Goal: Check status: Check status

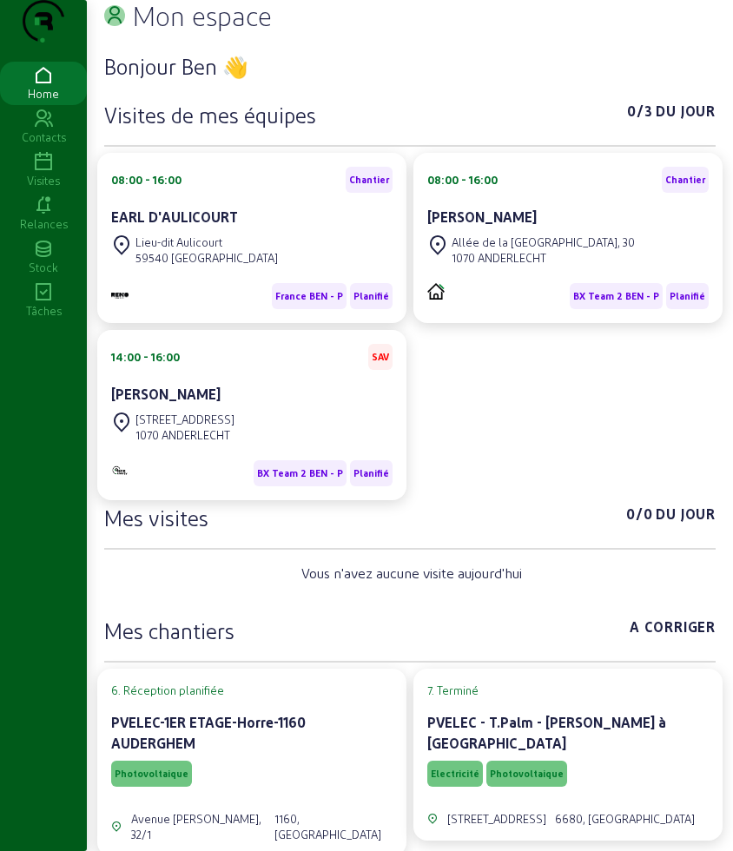
click at [34, 173] on icon at bounding box center [43, 162] width 87 height 21
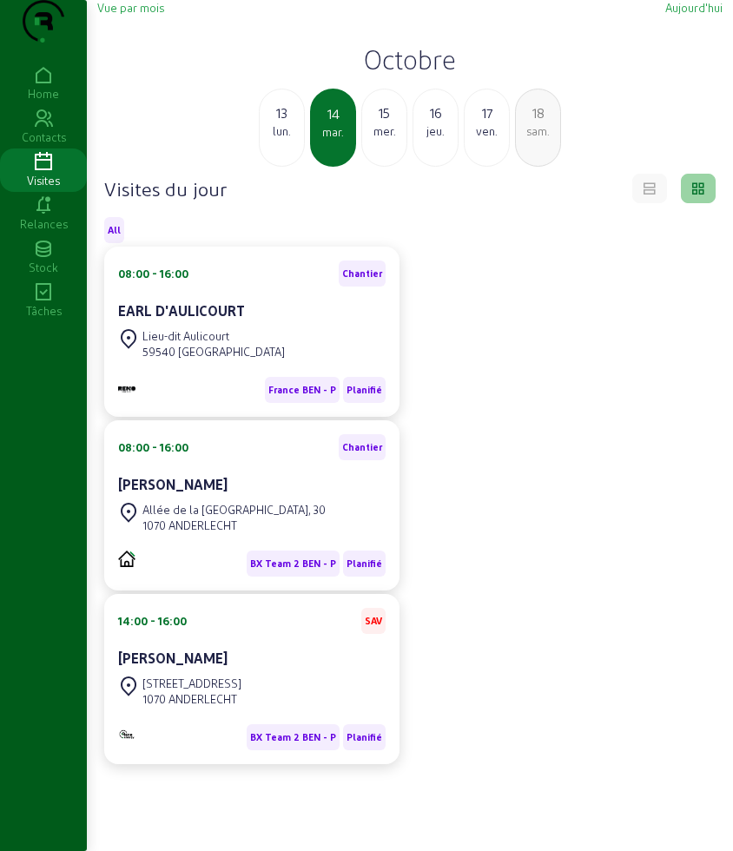
click at [291, 139] on div "lun." at bounding box center [282, 131] width 44 height 16
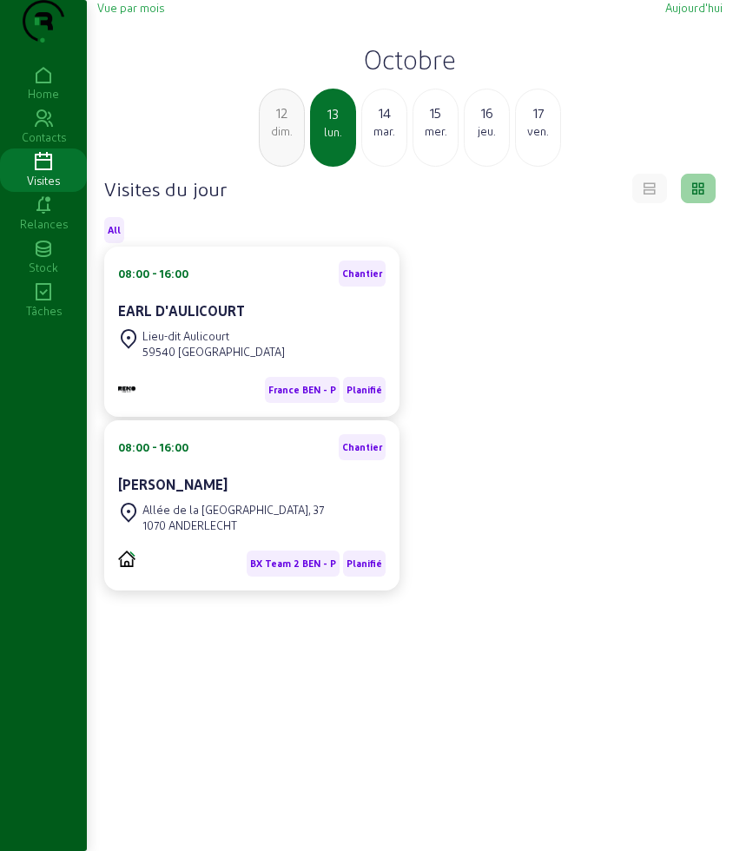
click at [291, 139] on div "dim." at bounding box center [282, 131] width 44 height 16
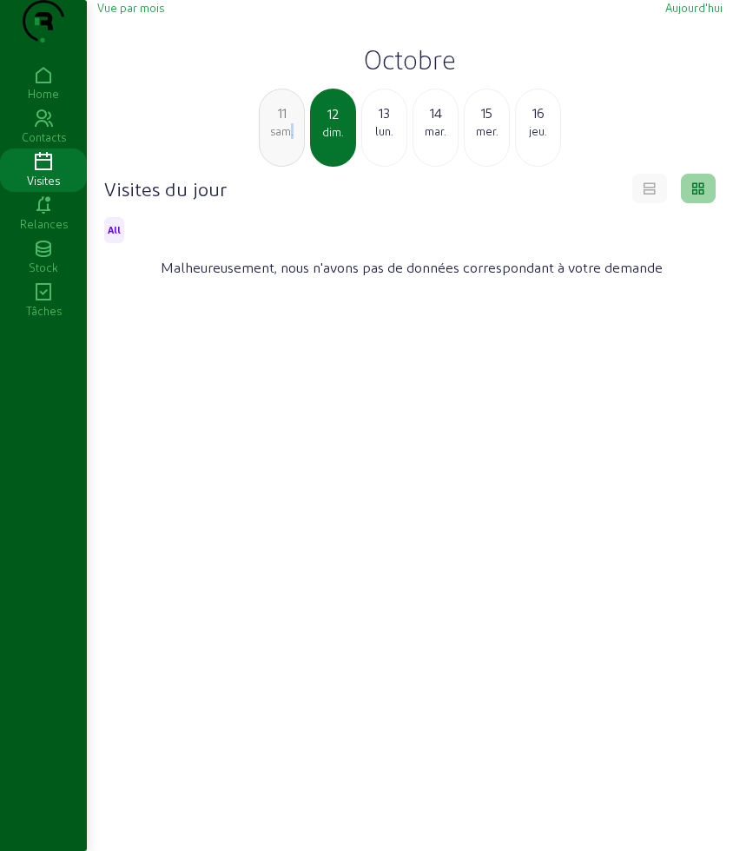
click at [291, 139] on div "sam." at bounding box center [282, 131] width 44 height 16
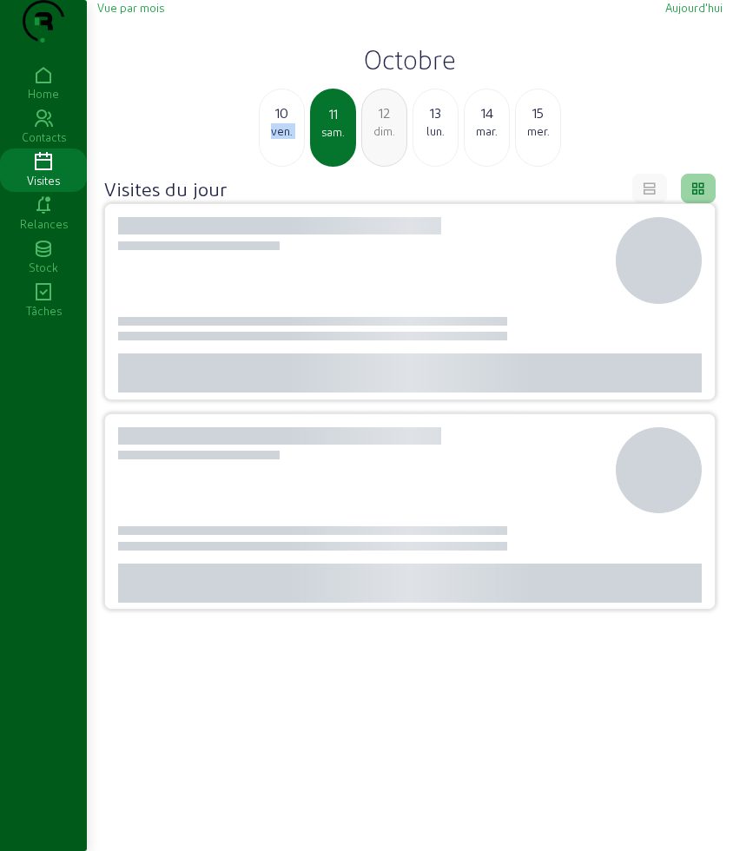
click at [291, 139] on div "ven." at bounding box center [282, 131] width 44 height 16
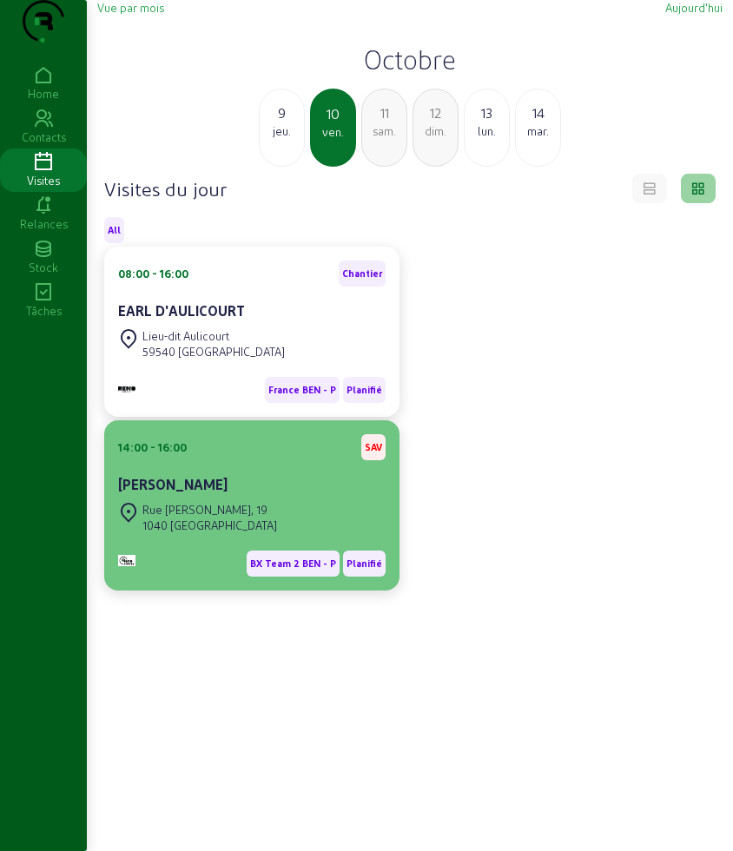
click at [230, 495] on div "[PERSON_NAME]" at bounding box center [252, 484] width 268 height 21
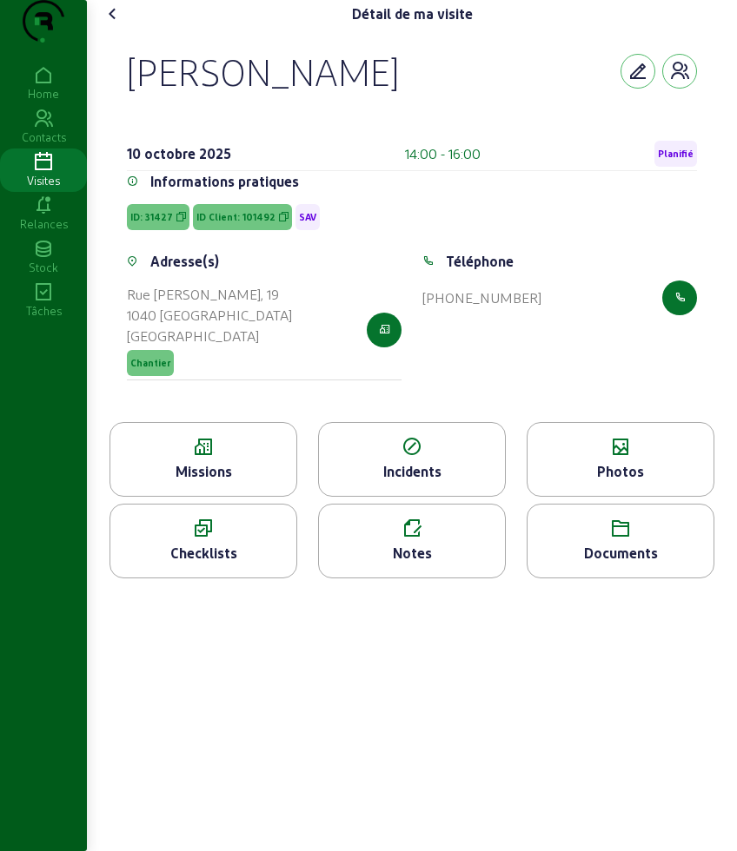
click at [105, 24] on icon at bounding box center [113, 13] width 21 height 21
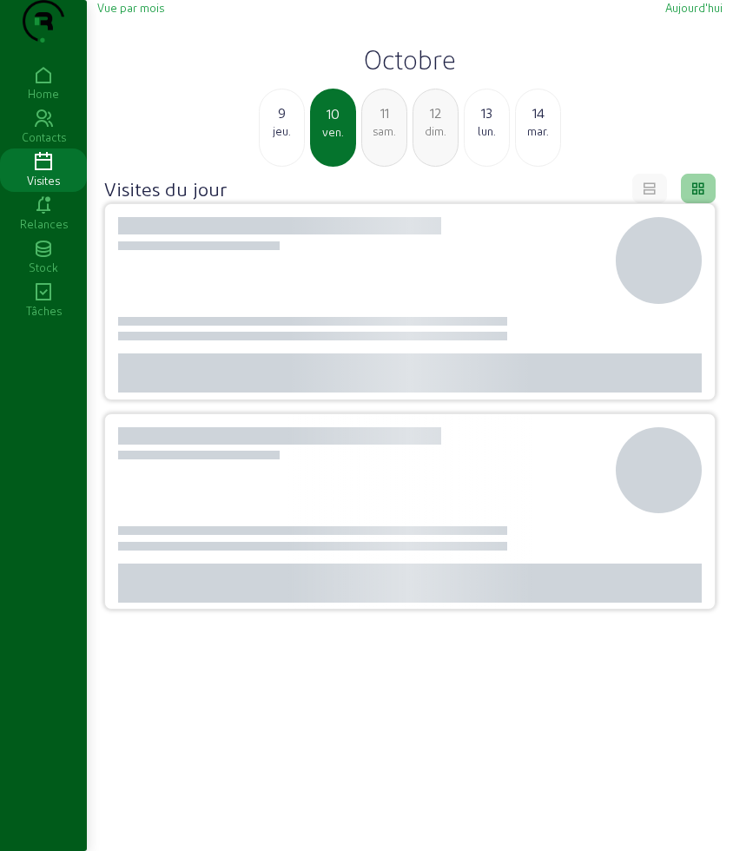
click at [283, 139] on div "jeu." at bounding box center [282, 131] width 44 height 16
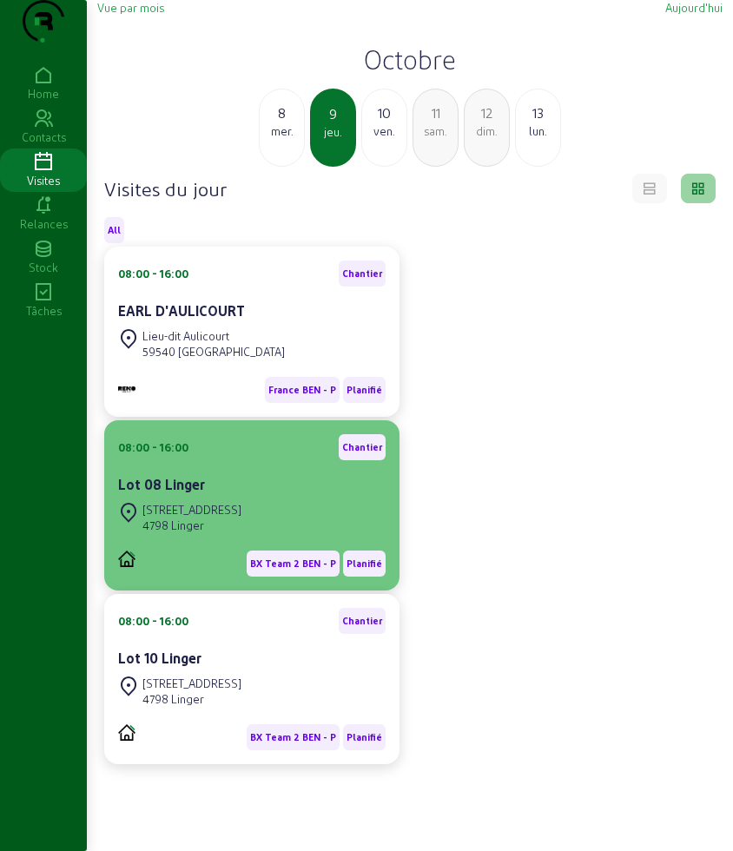
click at [253, 577] on div "BX Team 2 BEN - P Planifié" at bounding box center [252, 557] width 268 height 40
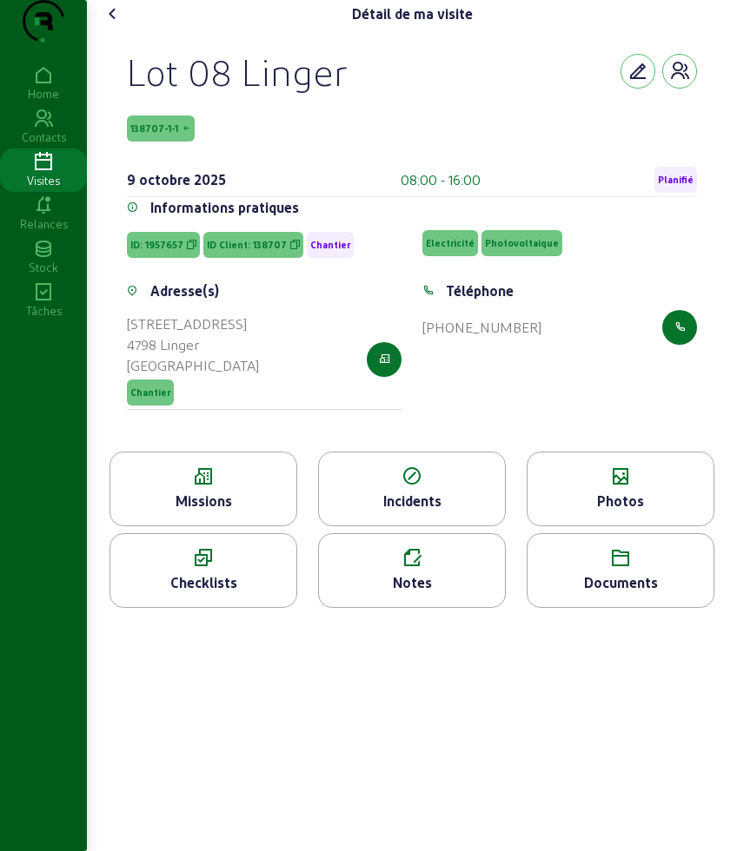
click at [228, 487] on icon at bounding box center [203, 477] width 186 height 21
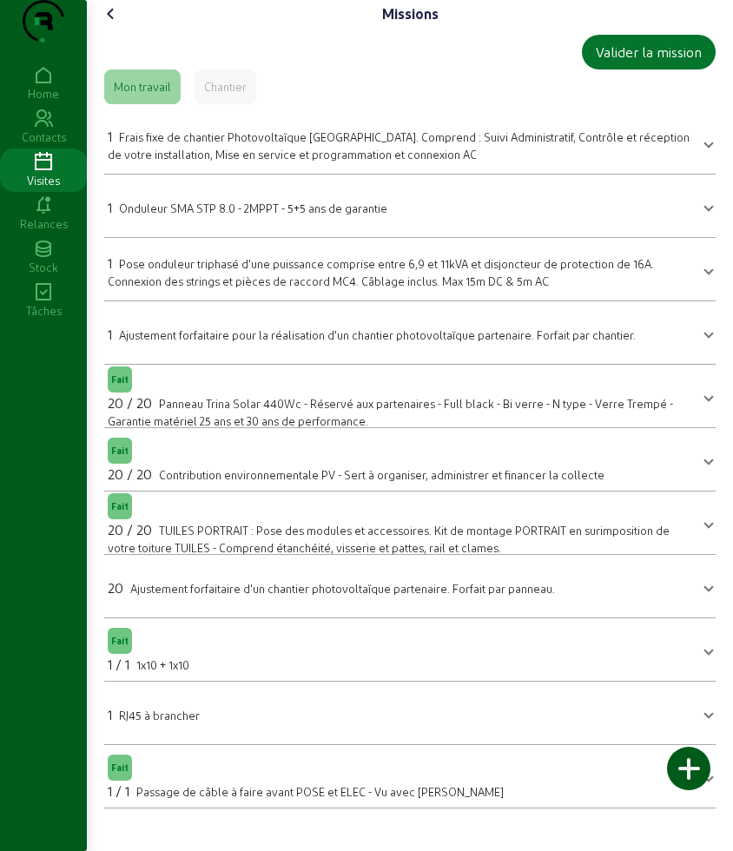
click at [122, 24] on icon at bounding box center [111, 13] width 21 height 21
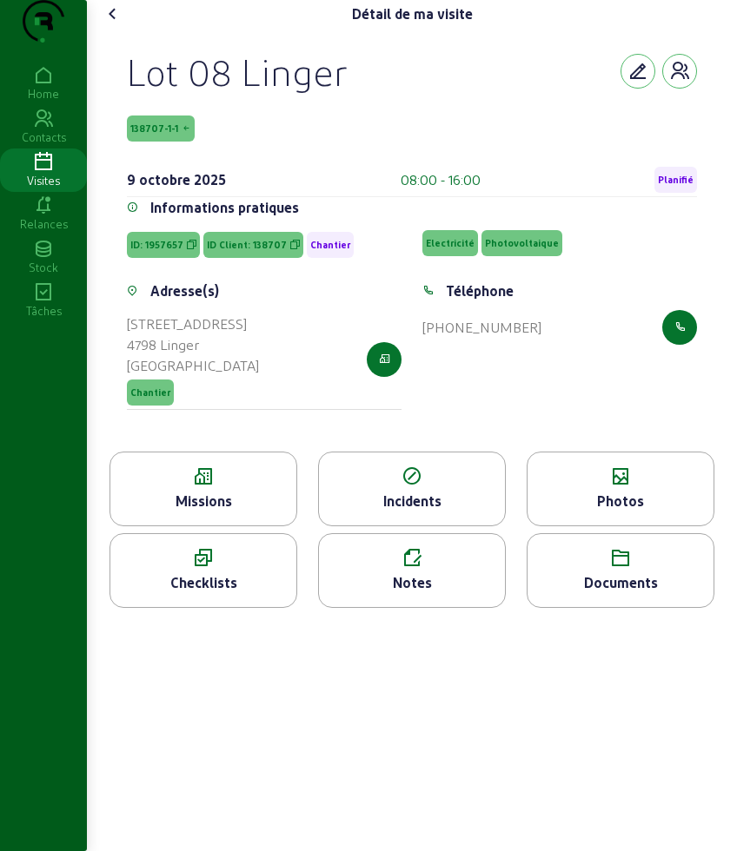
click at [619, 522] on div "Photos" at bounding box center [620, 489] width 188 height 75
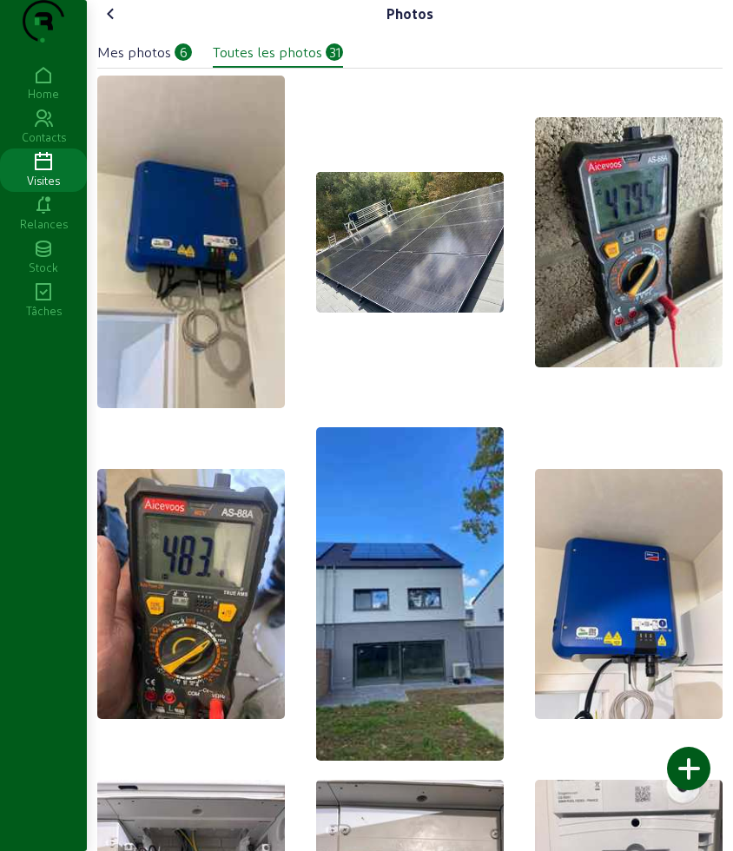
click at [154, 63] on div "Mes photos" at bounding box center [134, 52] width 74 height 21
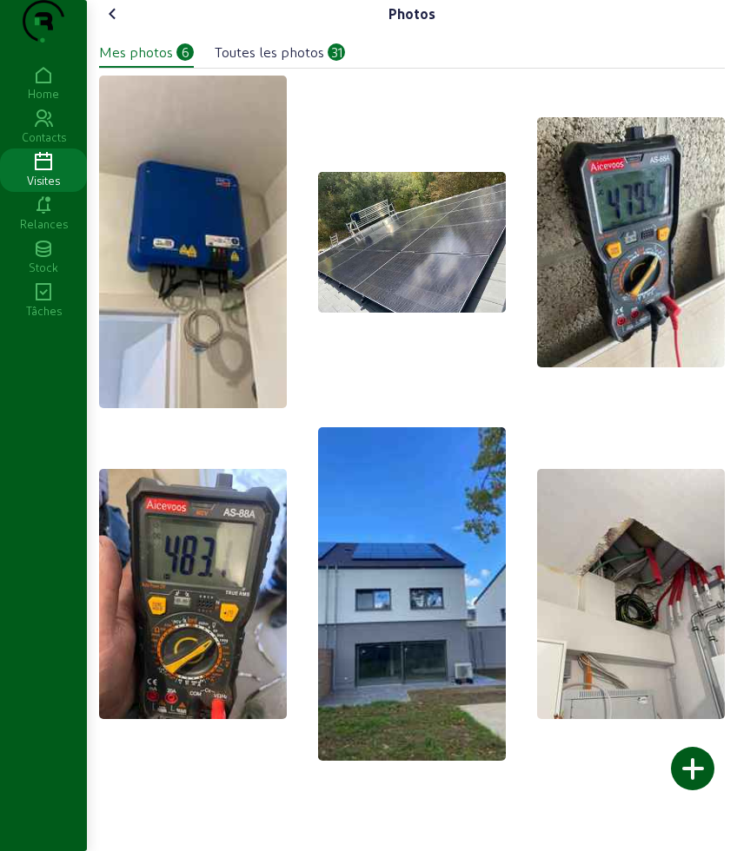
click at [114, 28] on cam-font-icon at bounding box center [113, 14] width 28 height 28
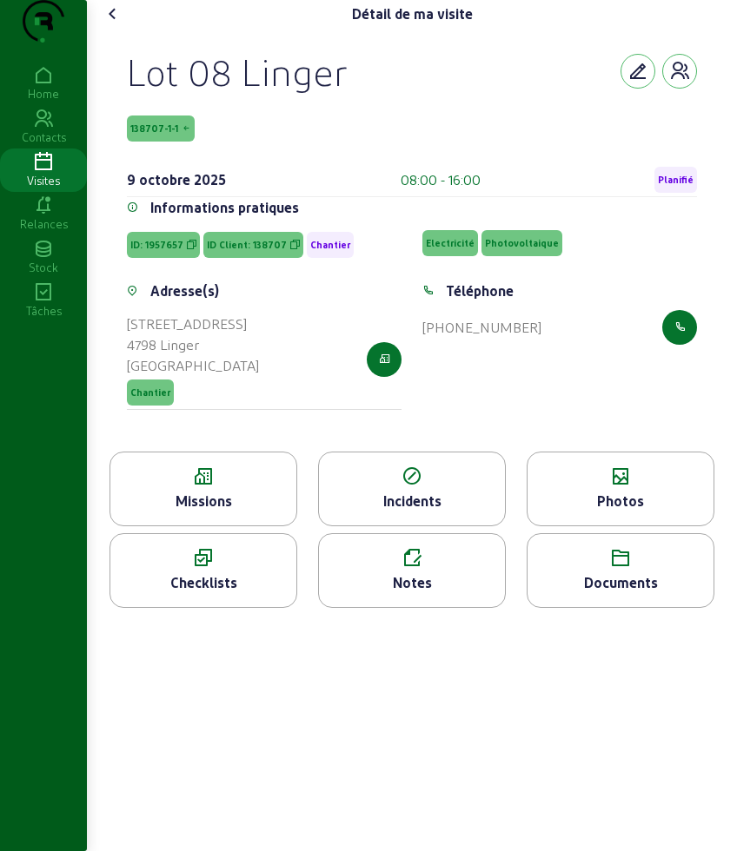
click at [116, 24] on icon at bounding box center [113, 13] width 21 height 21
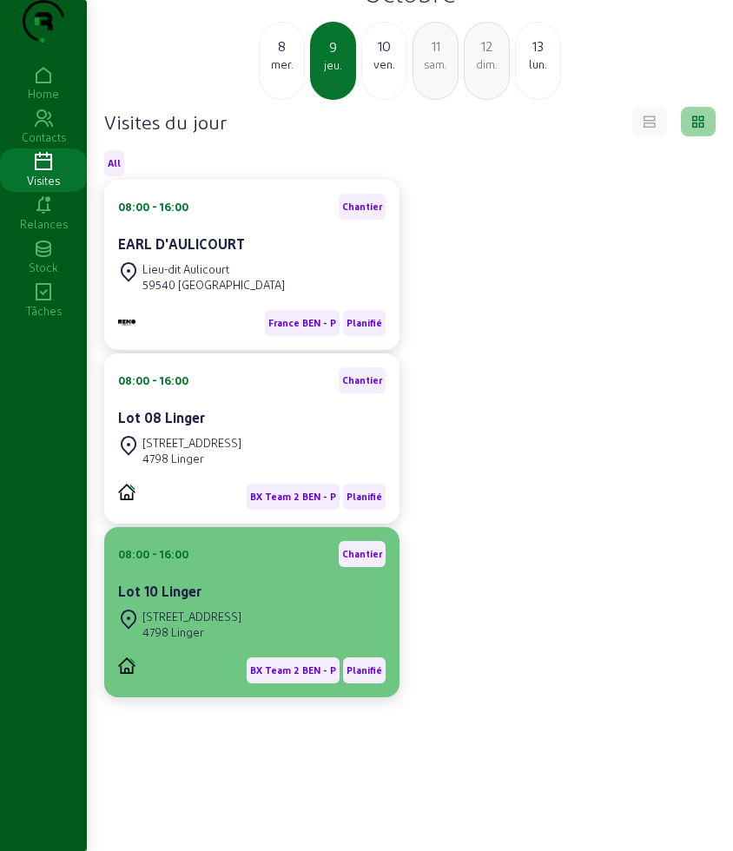
scroll to position [122, 0]
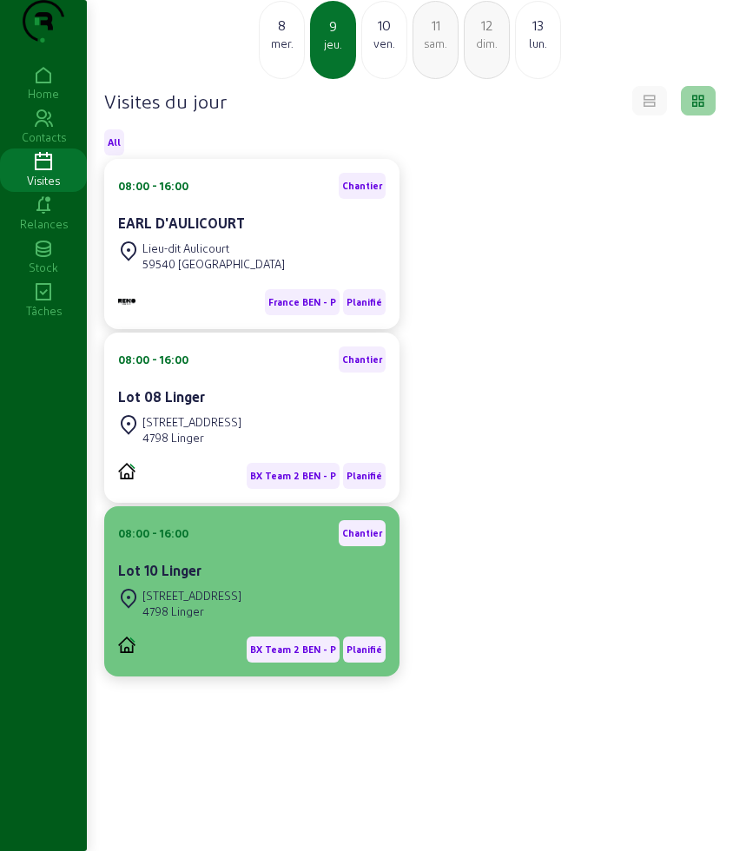
click at [215, 575] on div "Lot 10 Linger" at bounding box center [252, 570] width 268 height 21
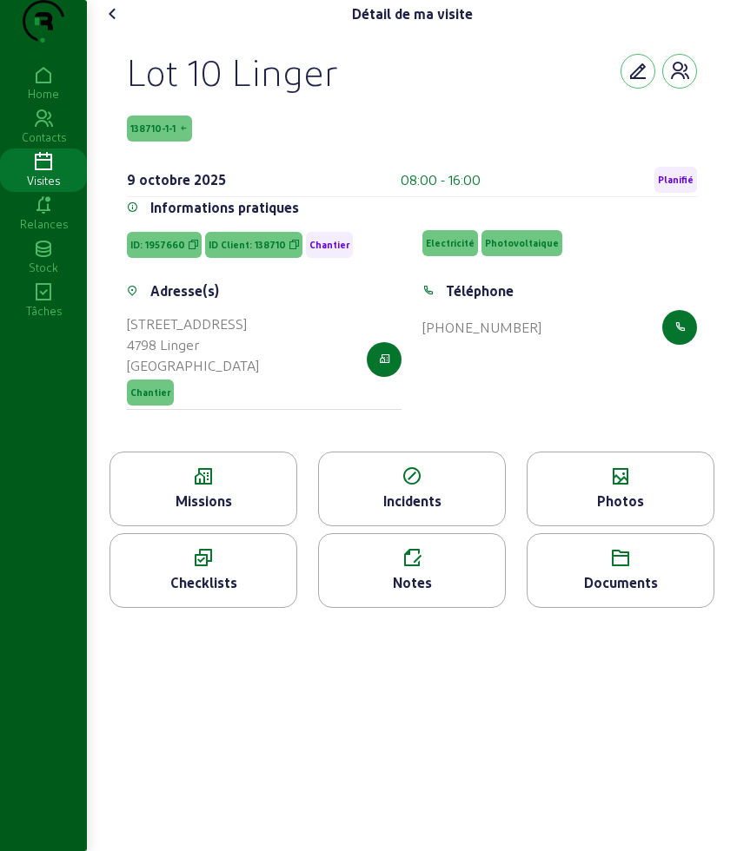
click at [209, 512] on div "Missions" at bounding box center [203, 501] width 186 height 21
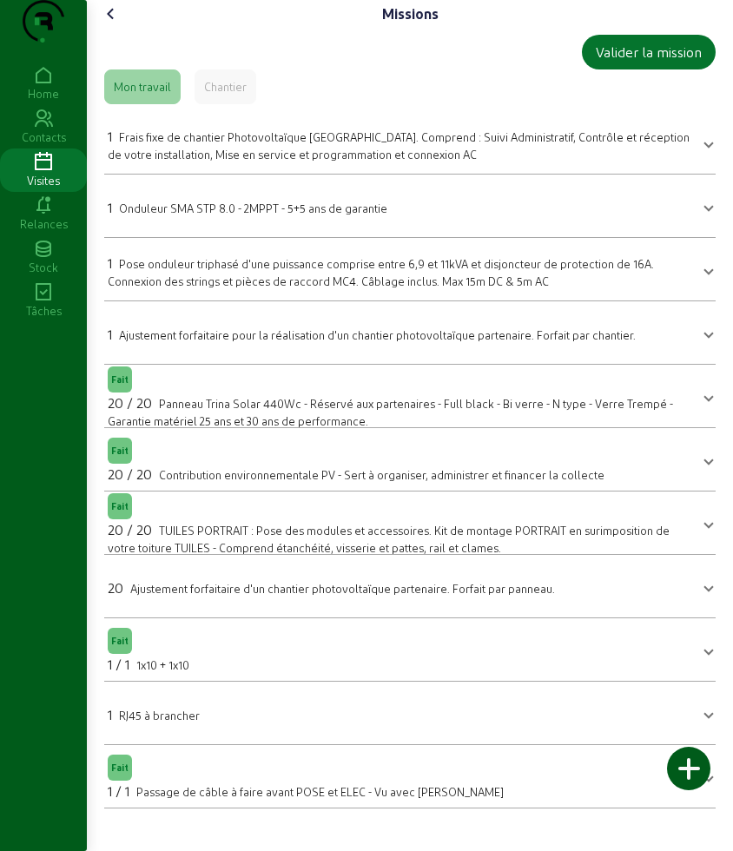
click at [114, 24] on icon at bounding box center [111, 13] width 21 height 21
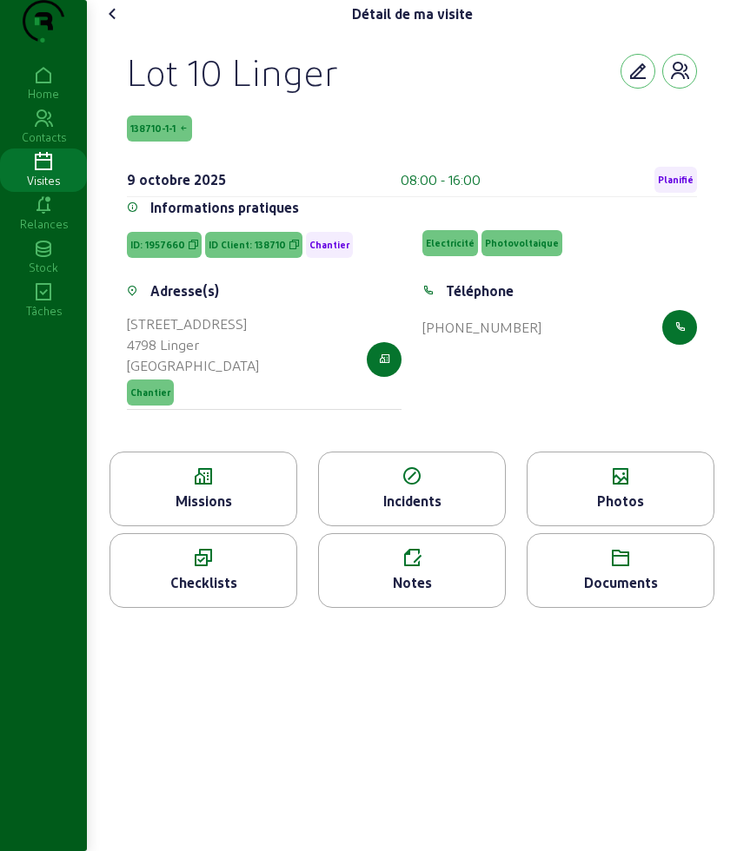
click at [615, 512] on div "Photos" at bounding box center [620, 501] width 186 height 21
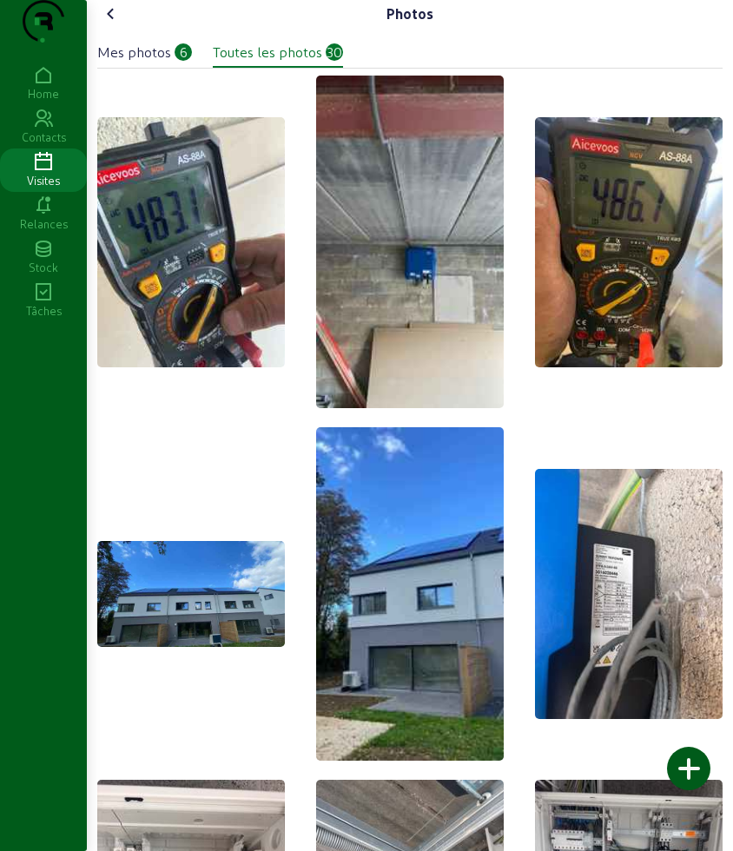
click at [115, 24] on icon at bounding box center [111, 13] width 21 height 21
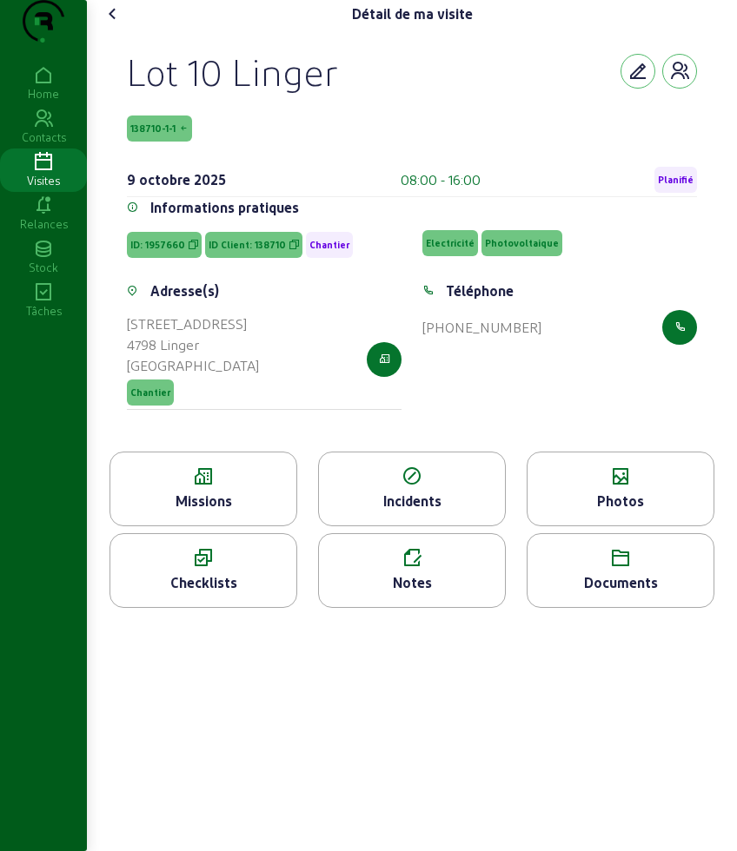
click at [110, 24] on icon at bounding box center [113, 13] width 21 height 21
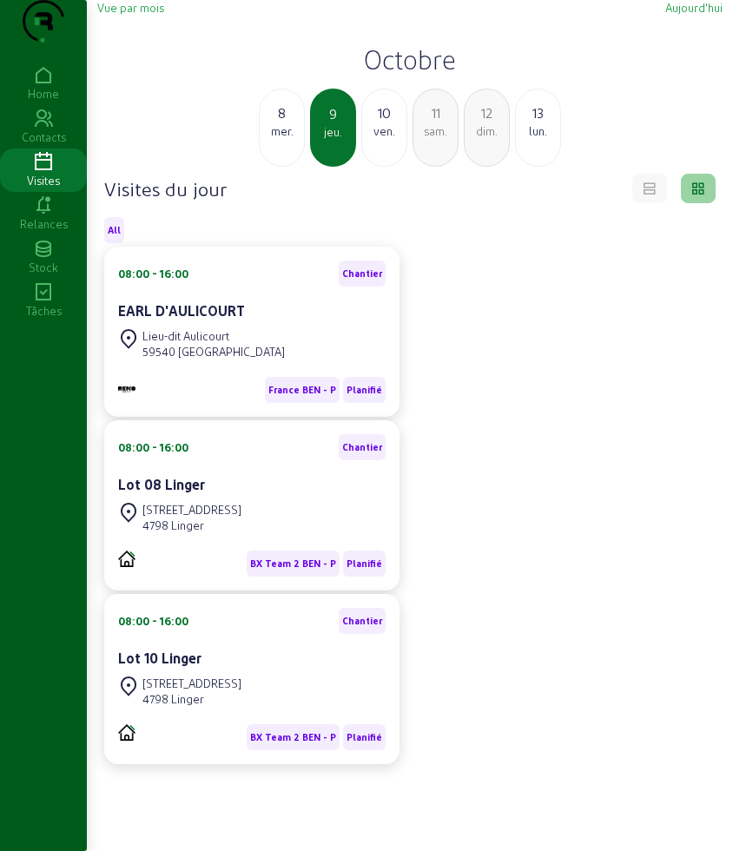
click at [387, 139] on div "ven." at bounding box center [384, 131] width 44 height 16
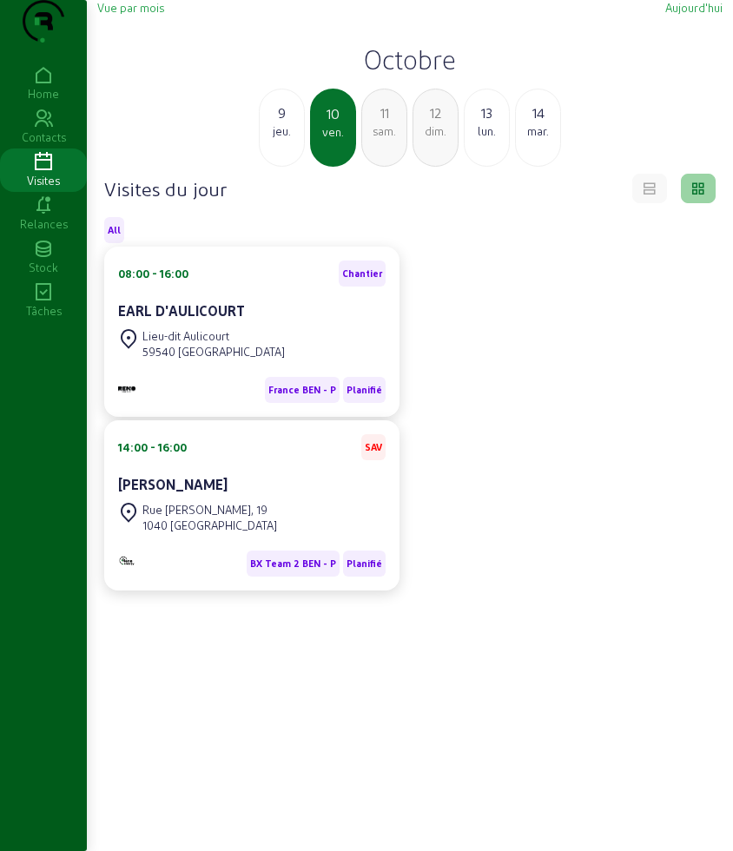
click at [367, 167] on div "11 sam." at bounding box center [384, 128] width 46 height 78
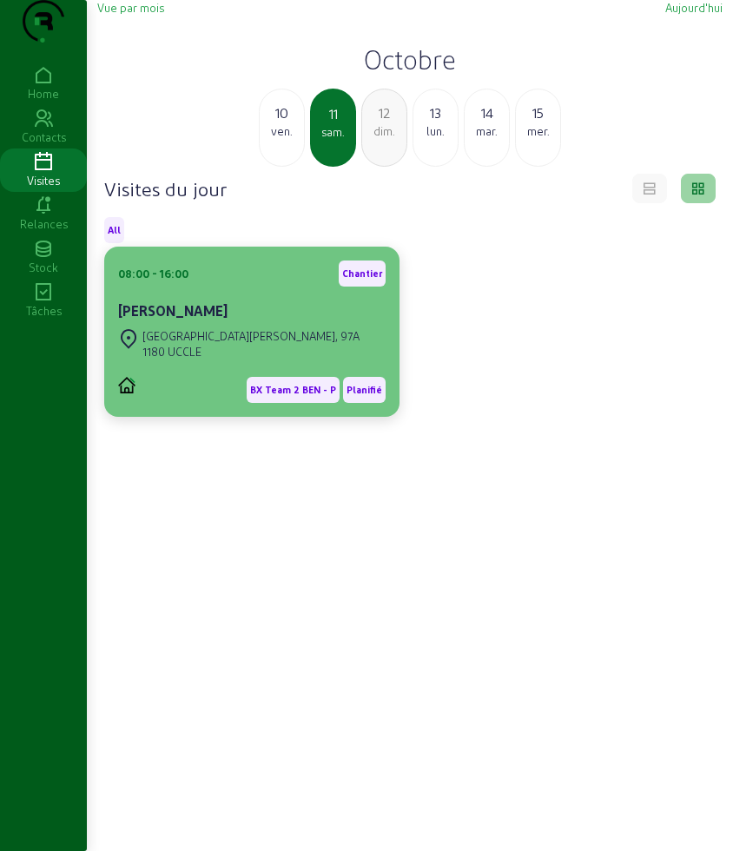
click at [195, 360] on div "1180 UCCLE" at bounding box center [250, 352] width 217 height 16
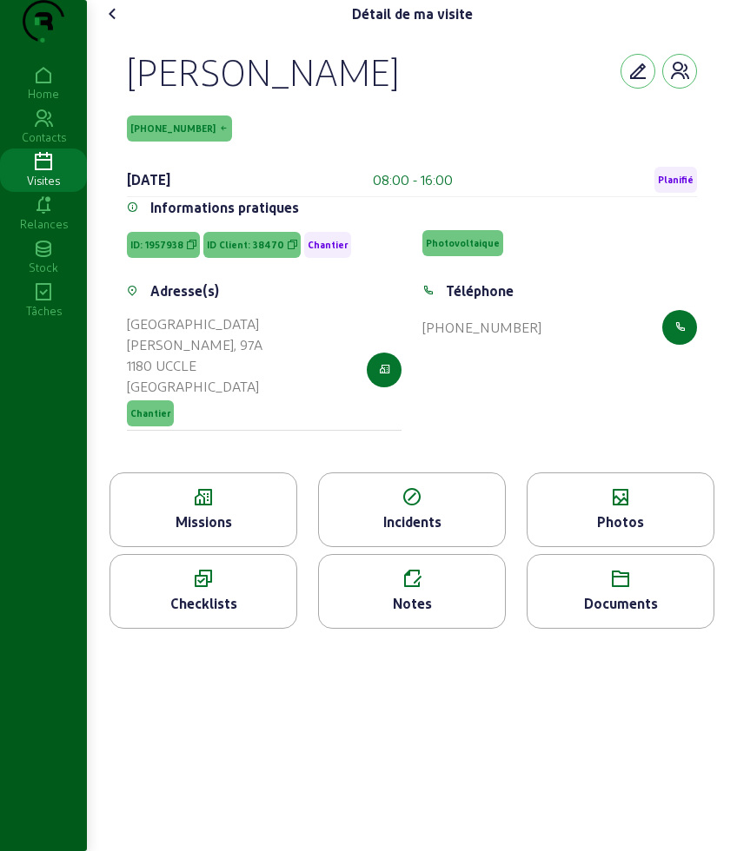
click at [213, 533] on div "Missions" at bounding box center [203, 522] width 186 height 21
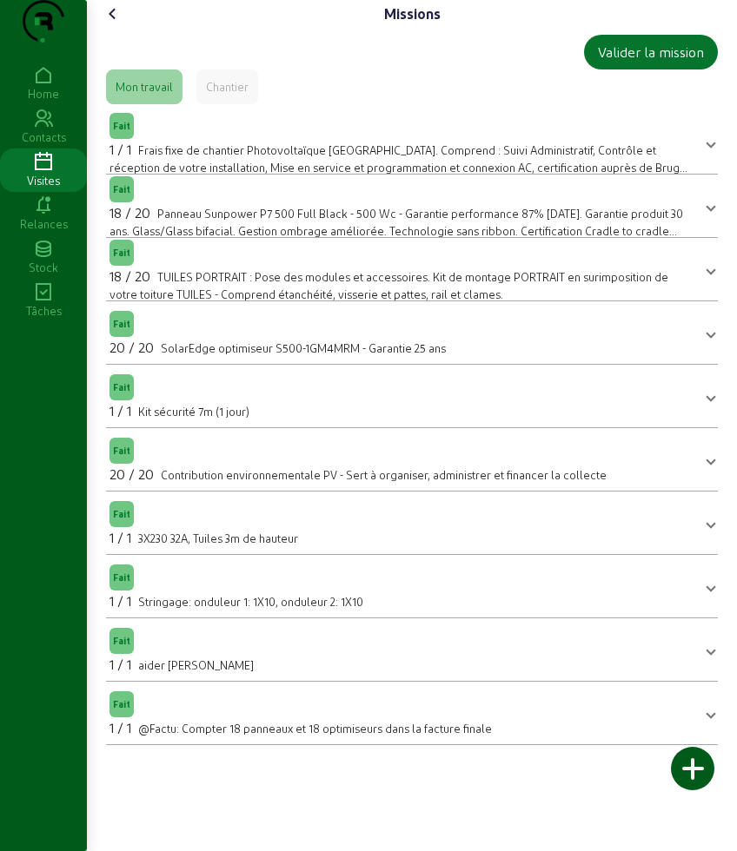
click at [108, 24] on icon at bounding box center [113, 13] width 21 height 21
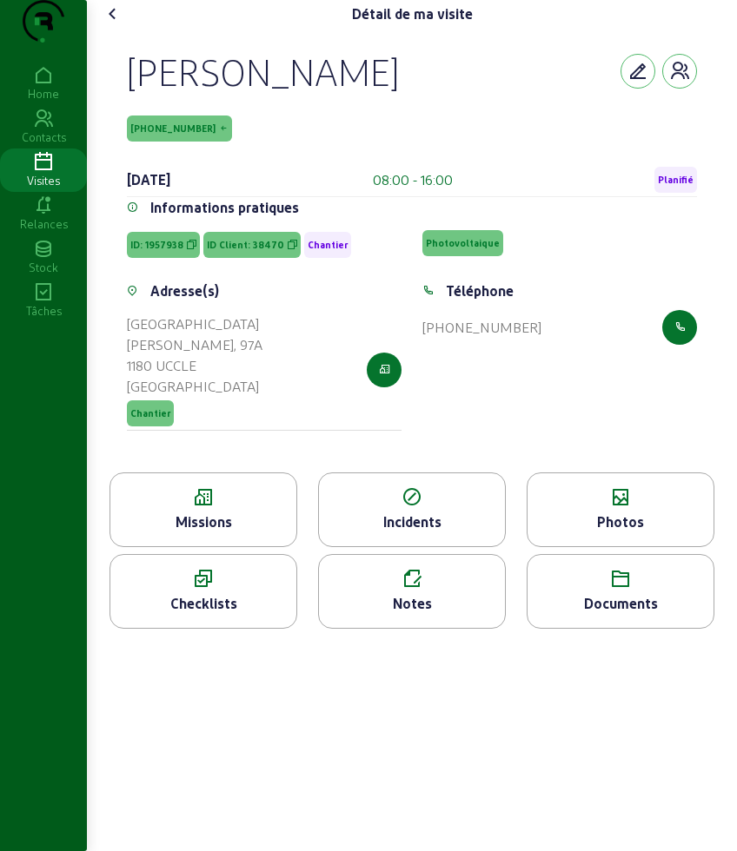
click at [602, 529] on div "Photos" at bounding box center [620, 522] width 186 height 21
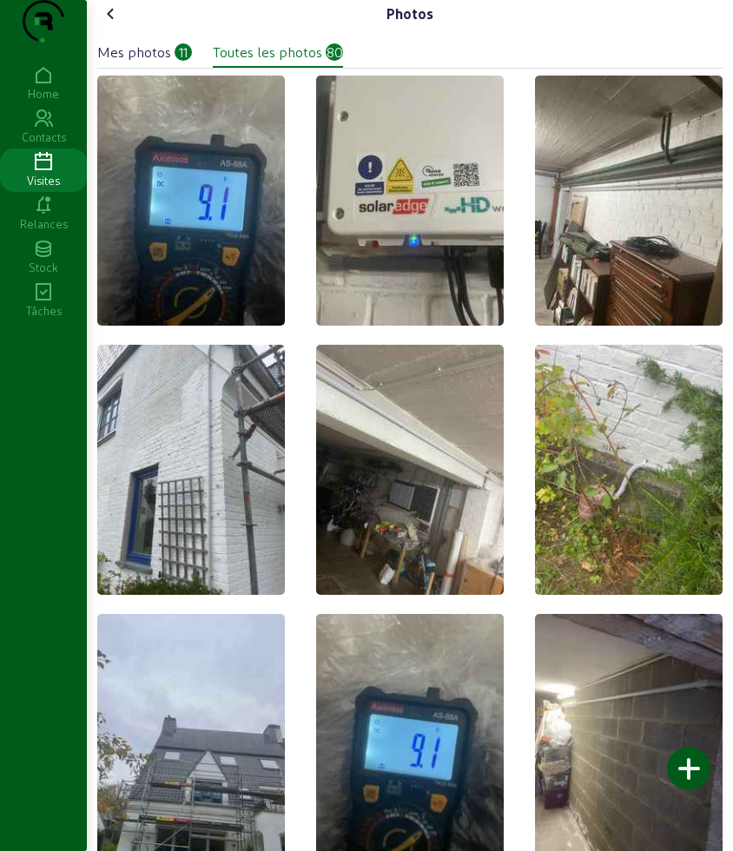
click at [112, 24] on icon at bounding box center [111, 13] width 21 height 21
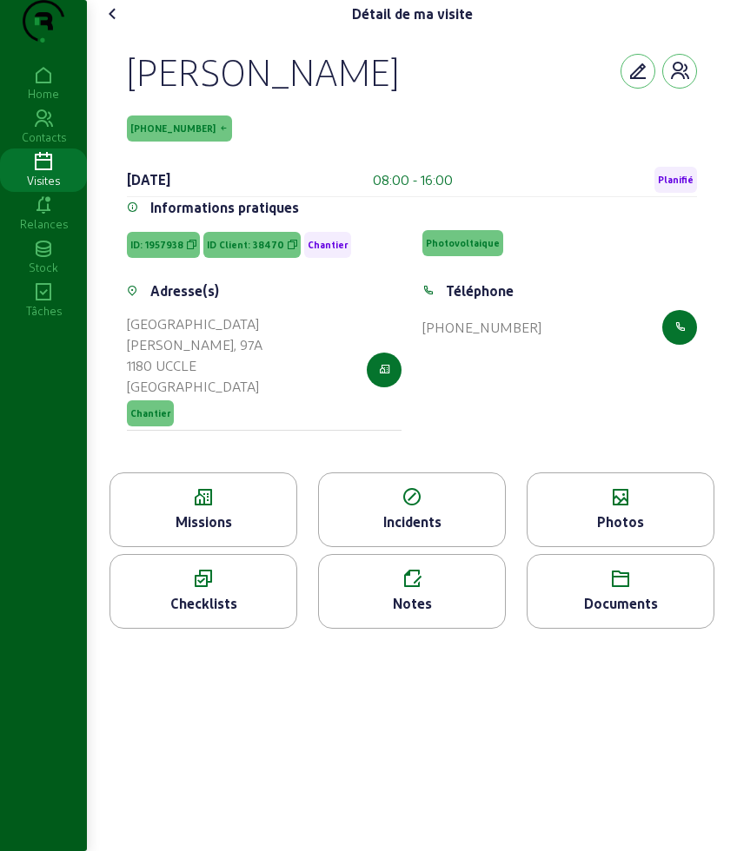
click at [112, 24] on icon at bounding box center [113, 13] width 21 height 21
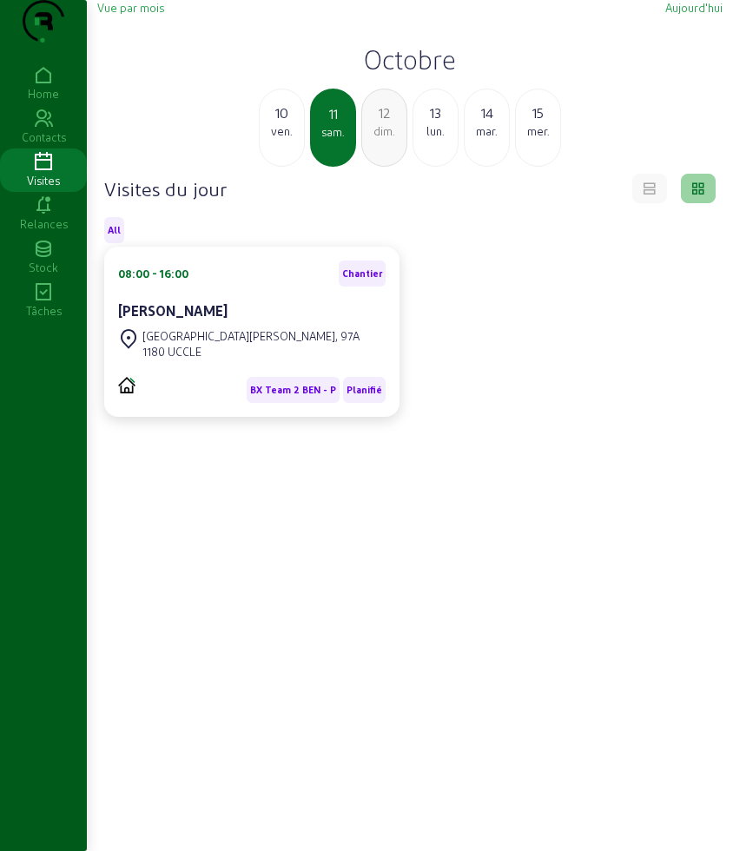
click at [439, 123] on div "13" at bounding box center [436, 113] width 44 height 21
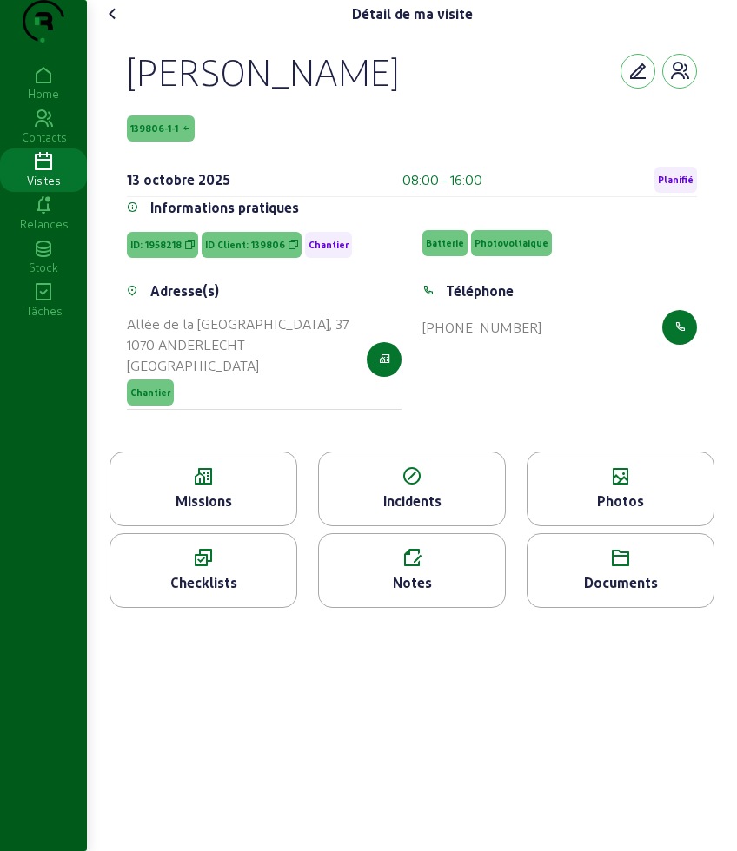
drag, startPoint x: 121, startPoint y: 106, endPoint x: 529, endPoint y: 118, distance: 408.5
click at [529, 118] on div "[PERSON_NAME] 139806-1-1 [DATE] 08:00 - 16:00 Planifié Informations pratiques I…" at bounding box center [412, 240] width 612 height 424
copy div "[PERSON_NAME]"
click at [193, 512] on div "Missions" at bounding box center [203, 501] width 186 height 21
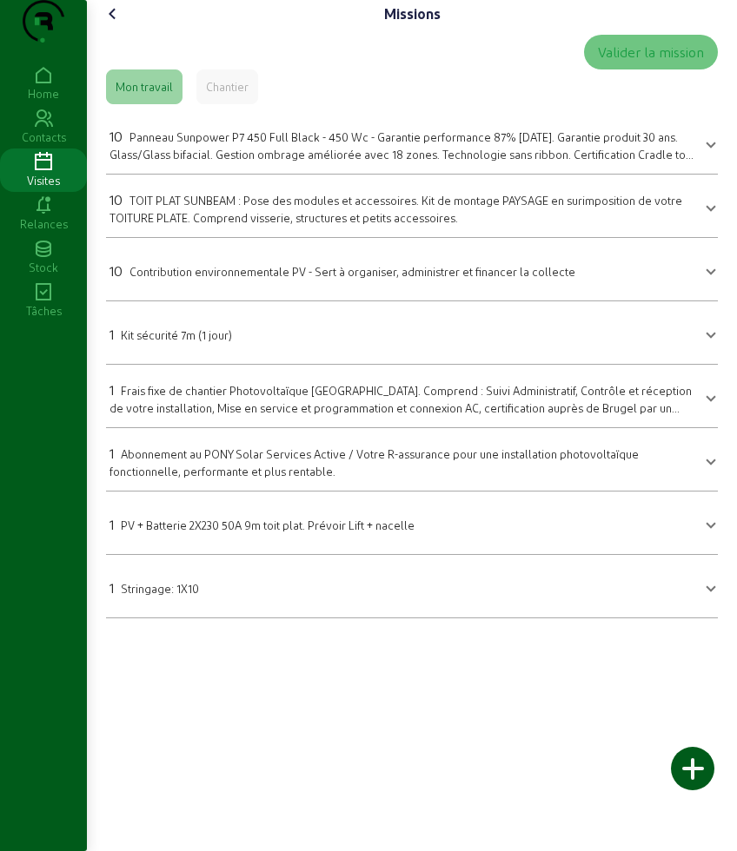
click at [199, 162] on div "10 Panneau Sunpower P7 450 Full Black - 450 Wc - Garantie performance 87% [DATE…" at bounding box center [401, 144] width 584 height 36
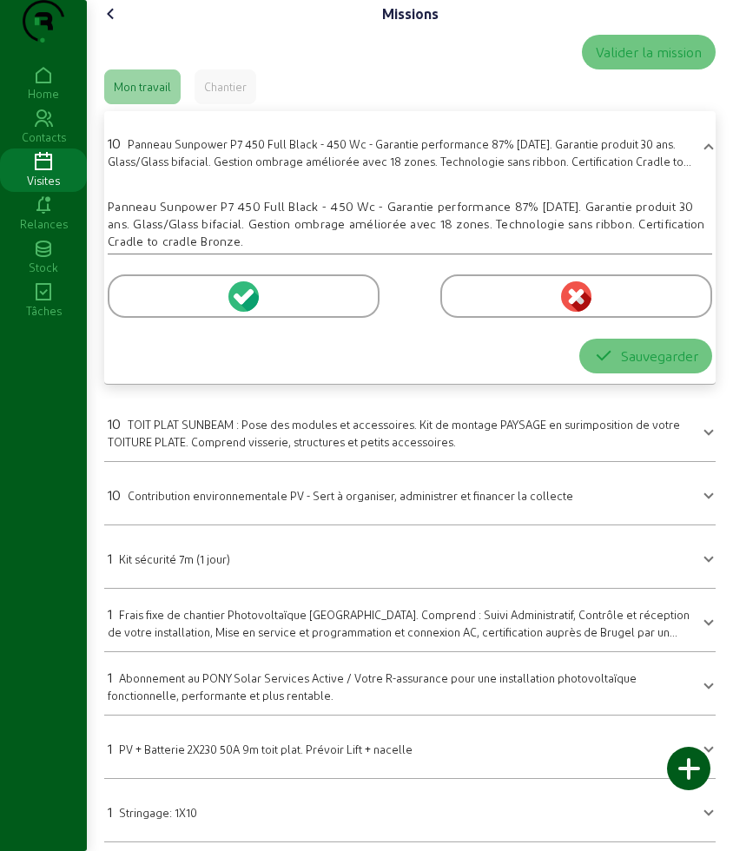
click at [162, 317] on div at bounding box center [244, 296] width 272 height 43
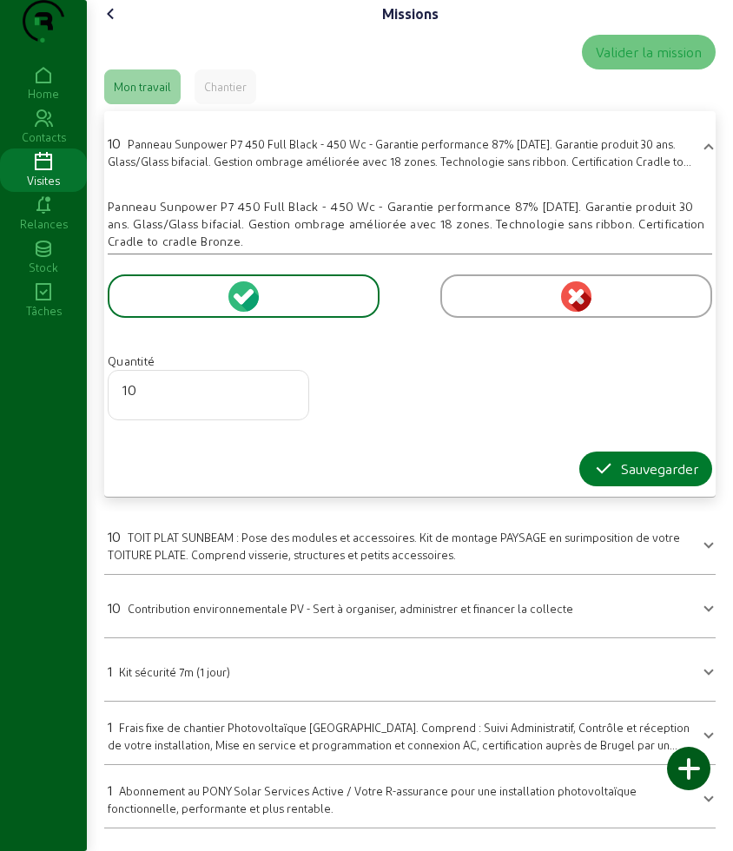
click at [604, 487] on button "Sauvegarder" at bounding box center [645, 469] width 133 height 35
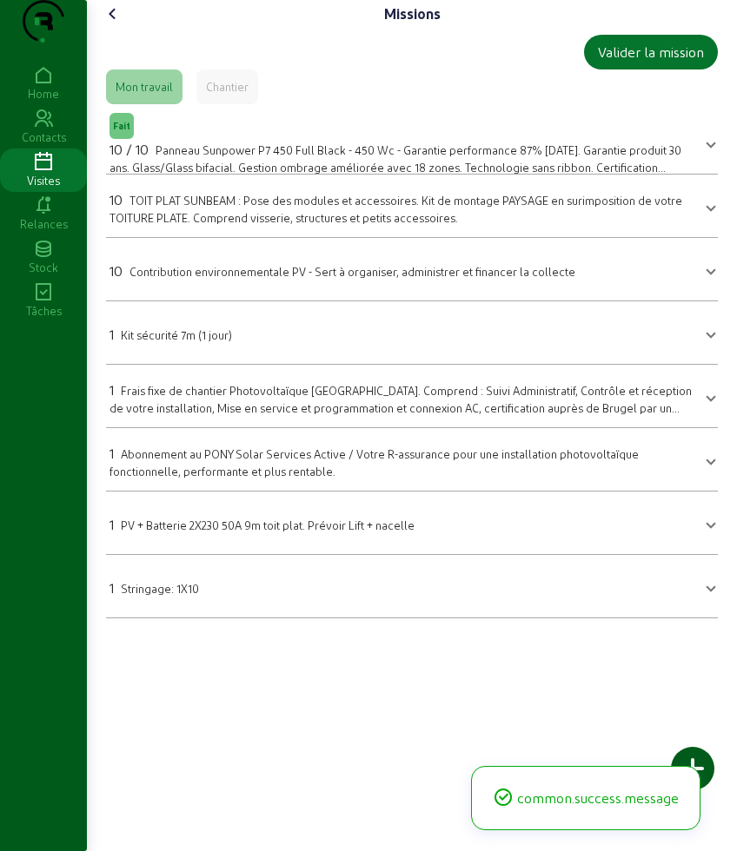
click at [182, 224] on span "TOIT PLAT SUNBEAM : Pose des modules et accessoires. Kit de montage PAYSAGE en …" at bounding box center [395, 209] width 573 height 30
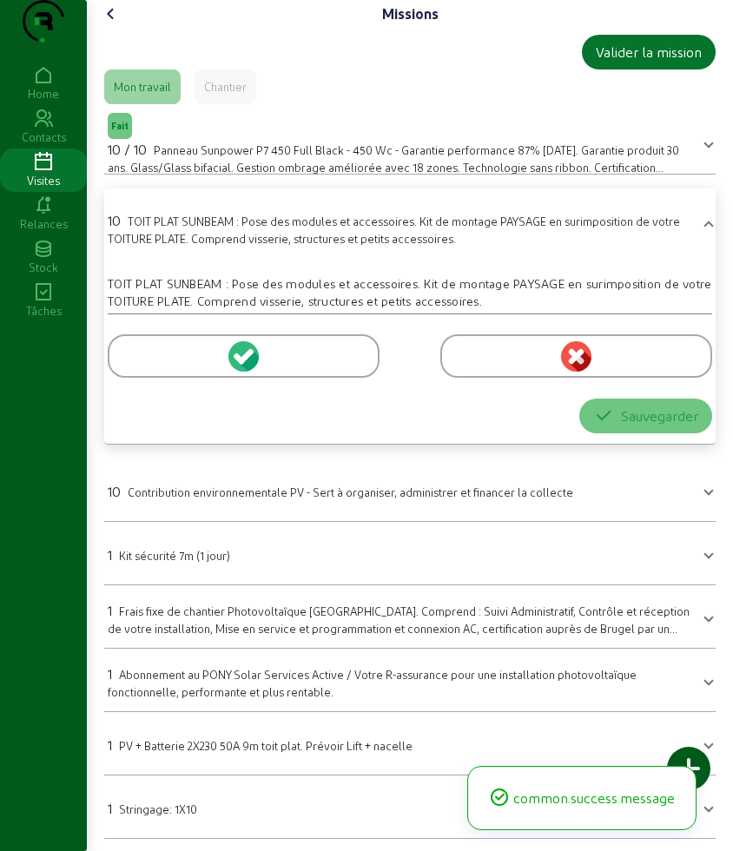
click at [166, 378] on div at bounding box center [244, 355] width 272 height 43
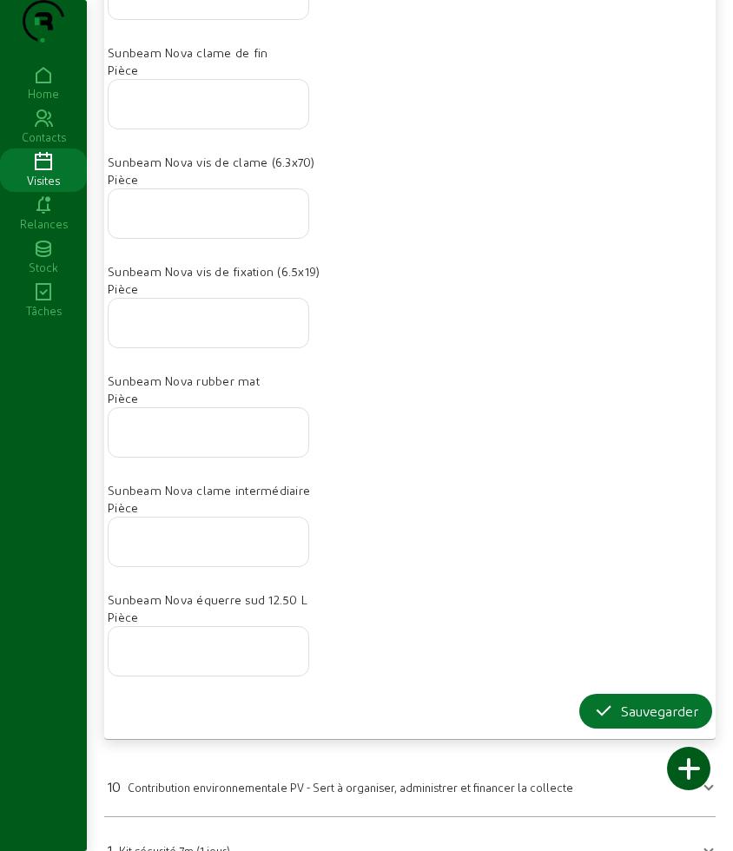
scroll to position [1086, 0]
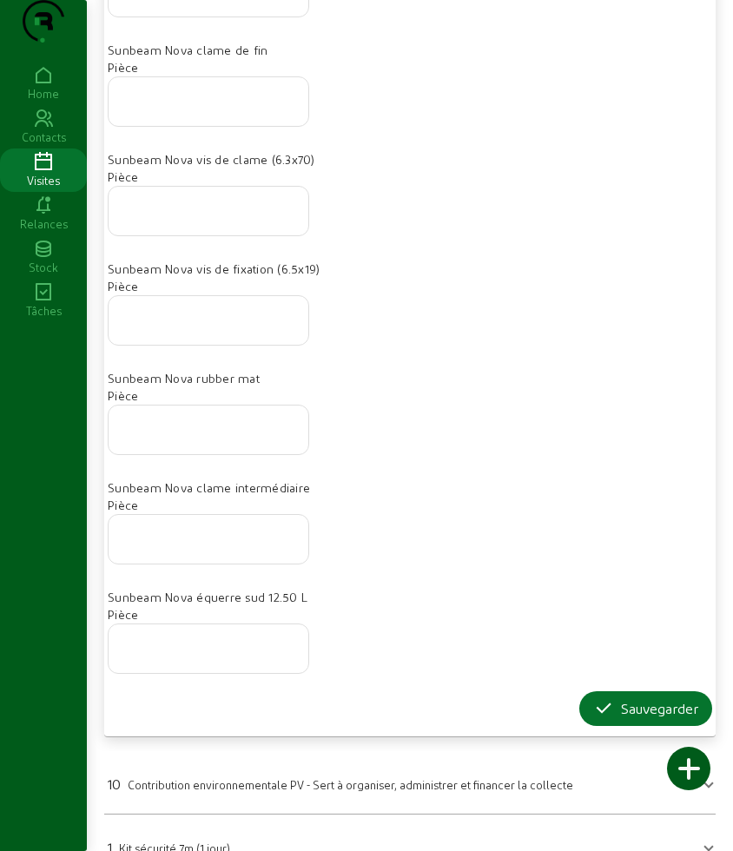
click at [605, 749] on icon at bounding box center [619, 757] width 43 height 21
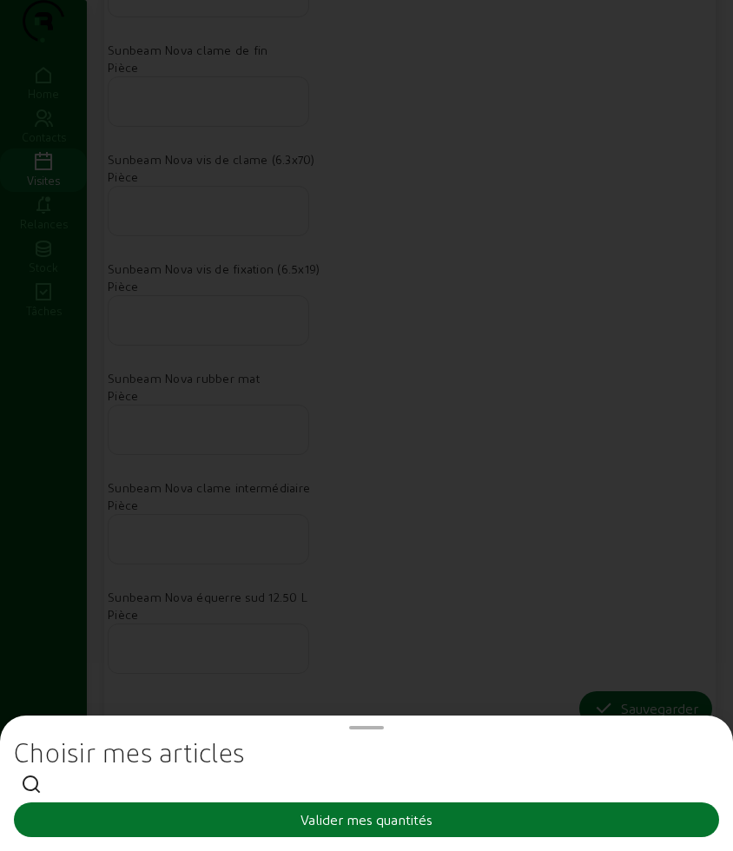
scroll to position [0, 0]
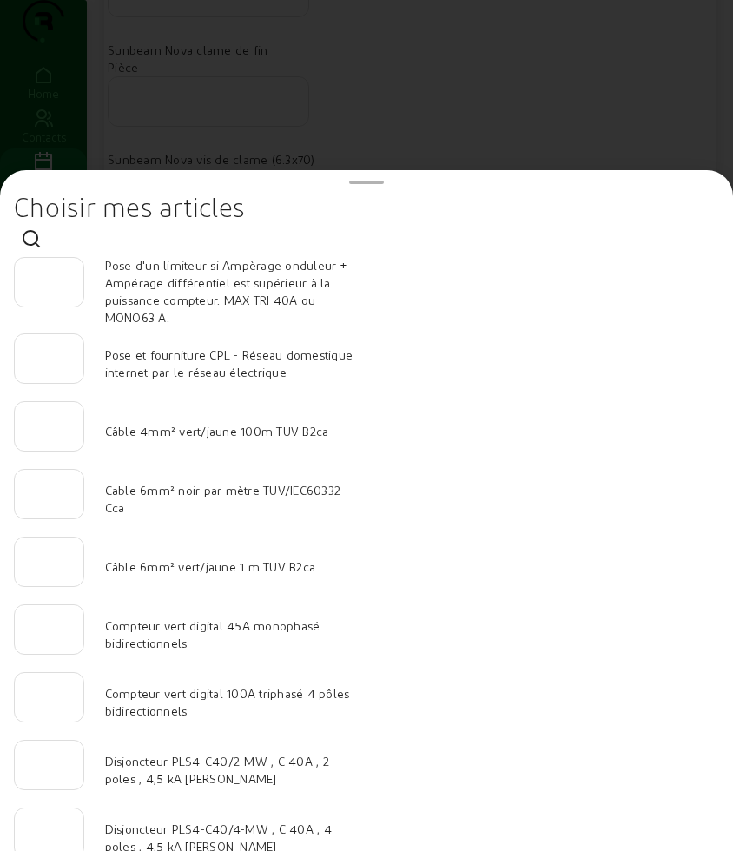
drag, startPoint x: 121, startPoint y: 111, endPoint x: 566, endPoint y: 386, distance: 522.7
click at [127, 114] on div at bounding box center [366, 425] width 733 height 851
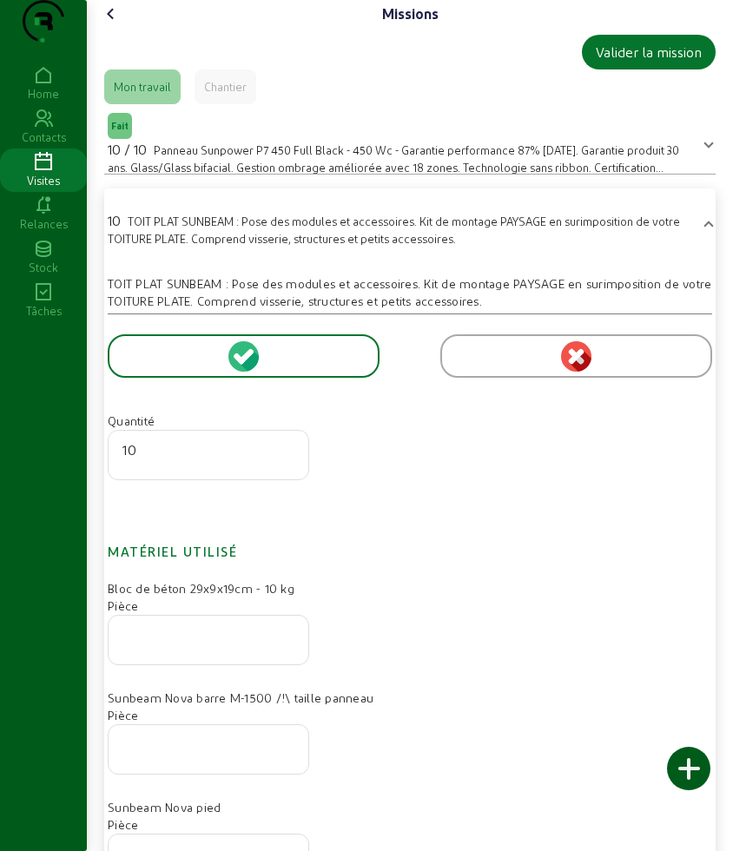
scroll to position [1086, 0]
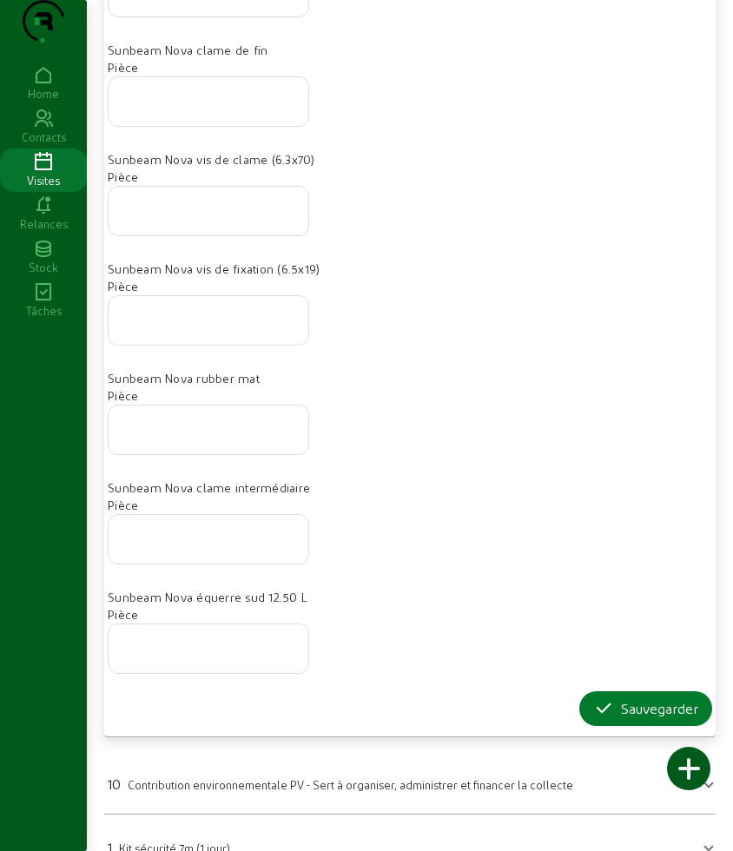
click at [593, 719] on icon "button" at bounding box center [603, 708] width 21 height 21
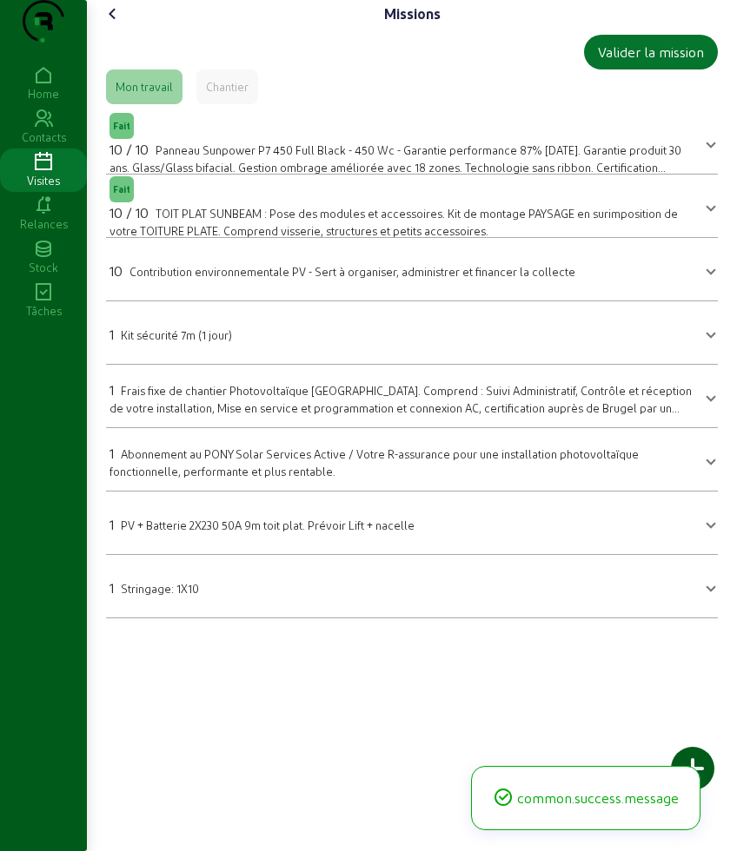
click at [235, 294] on mat-expansion-panel-header "10 Contribution environnementale PV - Sert à organiser, administrer et financer…" at bounding box center [412, 269] width 612 height 49
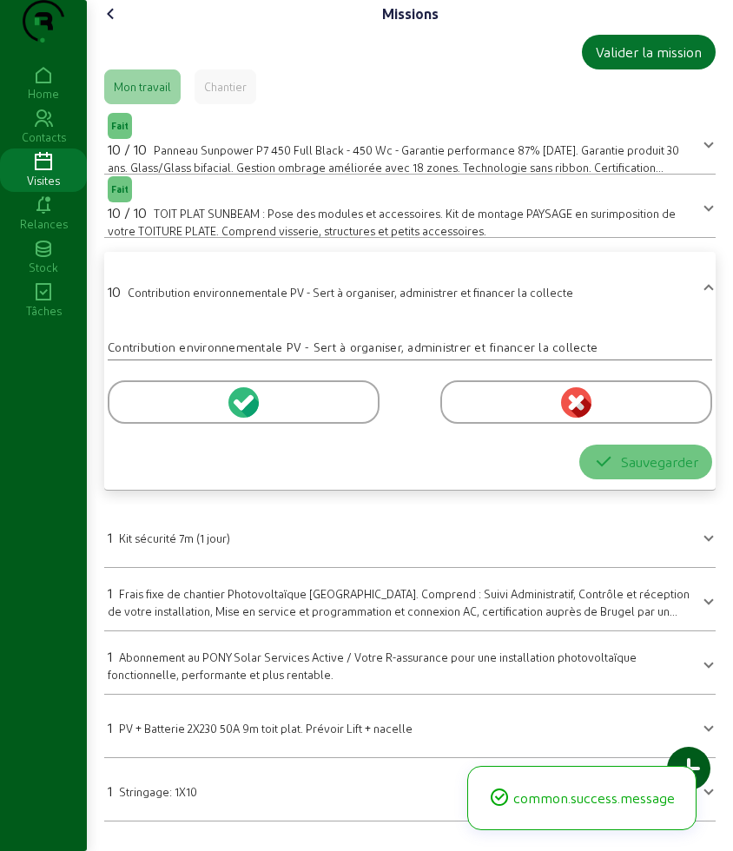
click at [153, 424] on div at bounding box center [244, 402] width 272 height 43
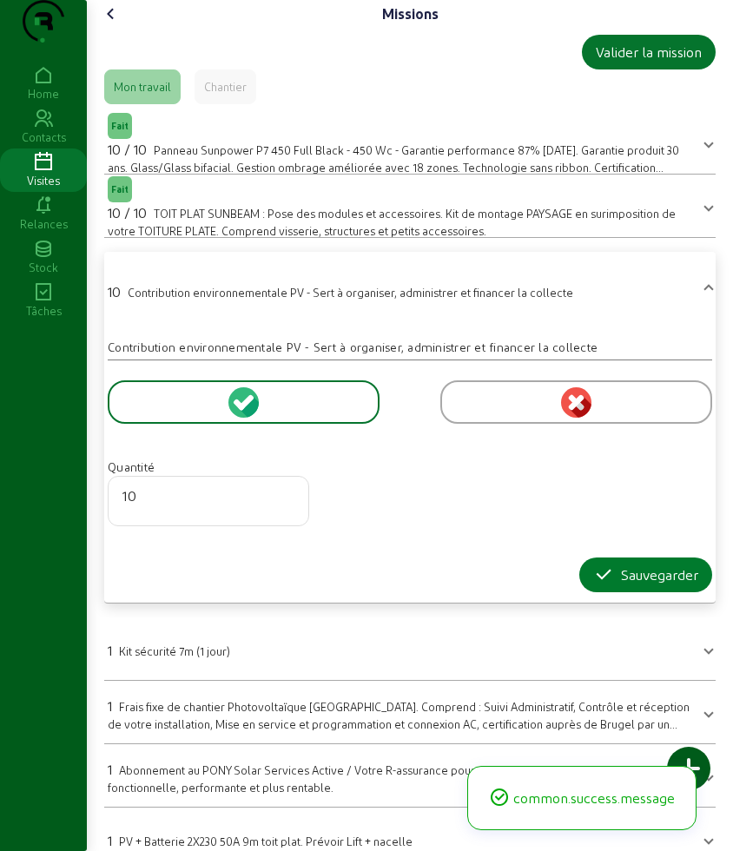
click at [615, 586] on div "Sauvegarder" at bounding box center [645, 575] width 105 height 21
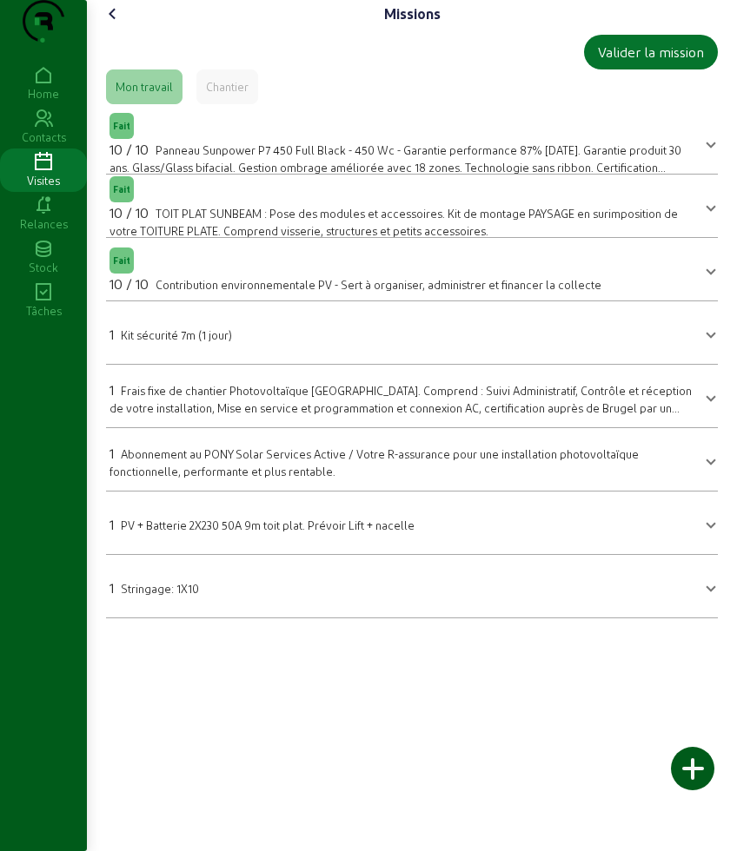
click at [226, 599] on mat-panel-title "1 Stringage: 1X10" at bounding box center [401, 586] width 584 height 24
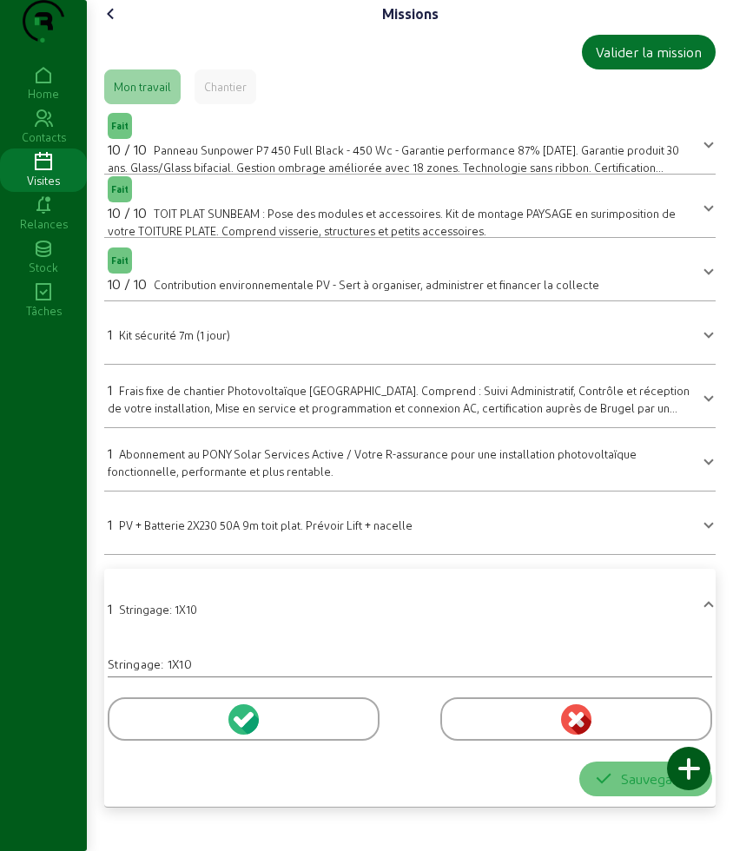
click at [312, 741] on div at bounding box center [244, 719] width 272 height 43
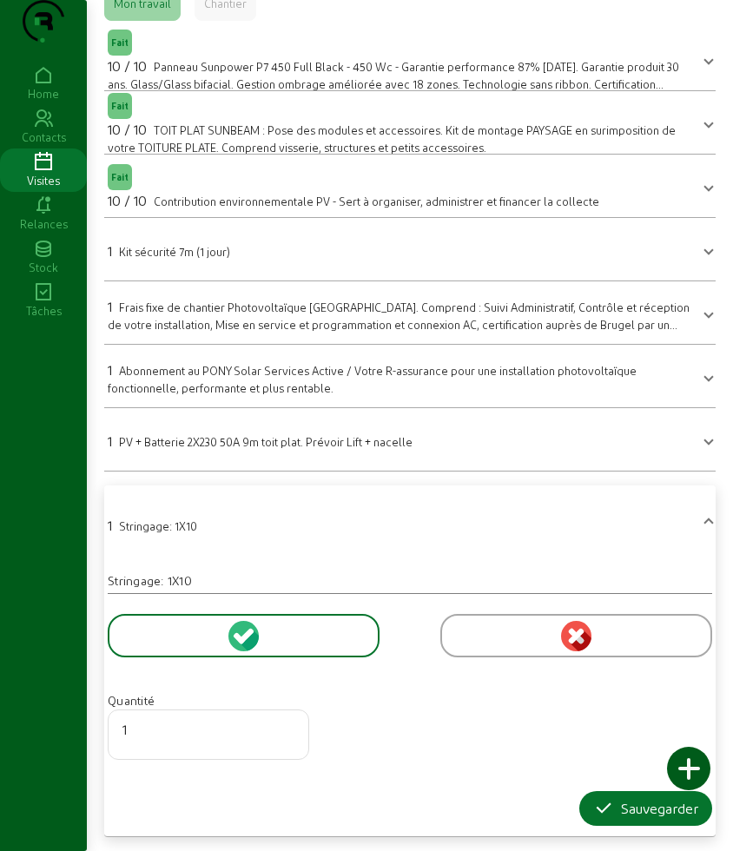
scroll to position [118, 0]
click at [593, 796] on button "Sauvegarder" at bounding box center [645, 808] width 133 height 35
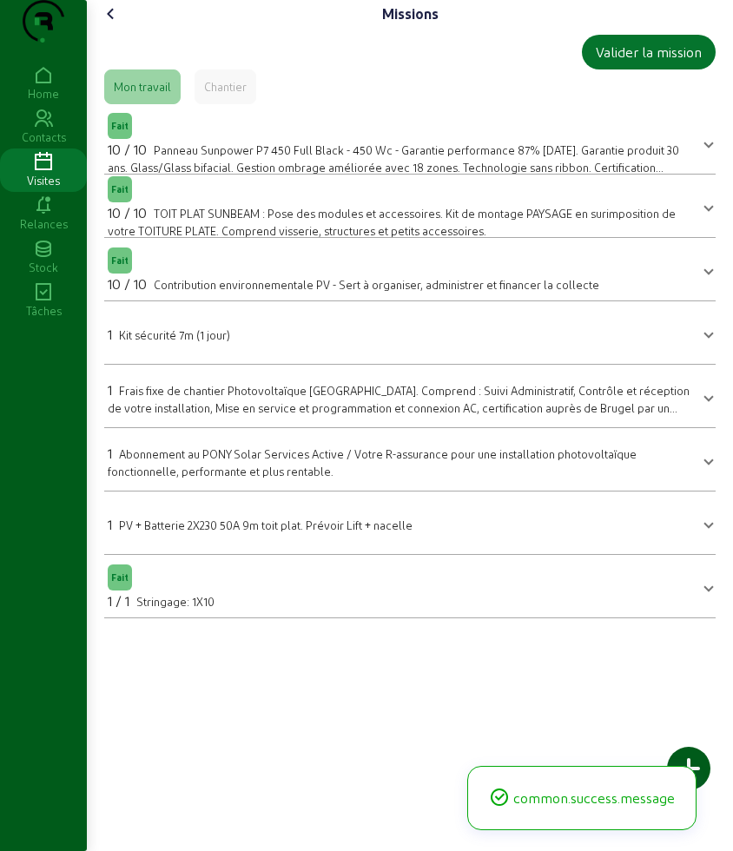
scroll to position [0, 0]
click at [116, 24] on icon at bounding box center [113, 13] width 21 height 21
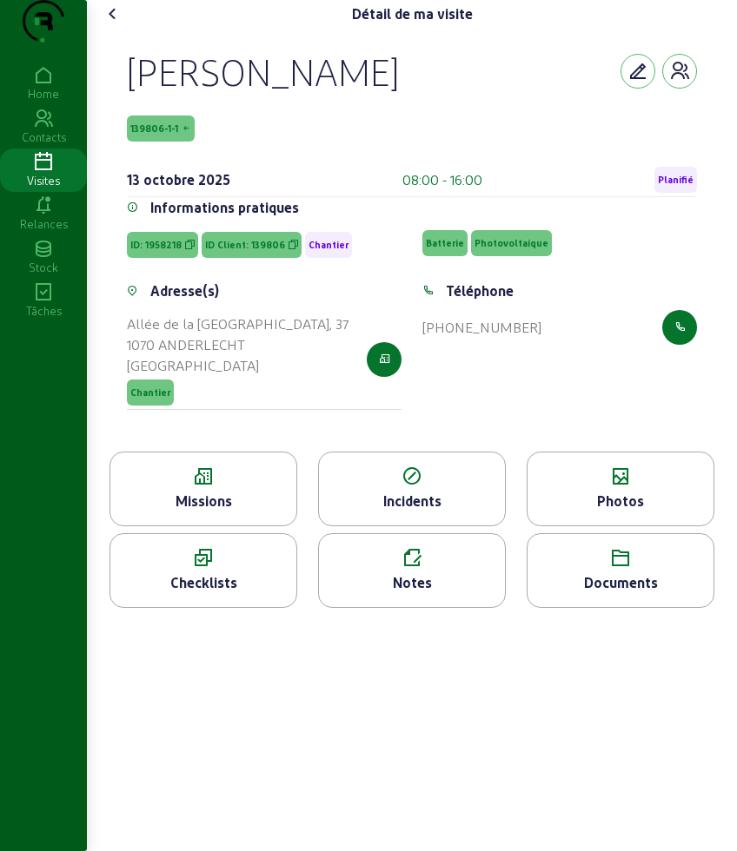
click at [592, 512] on div "Photos" at bounding box center [620, 501] width 186 height 21
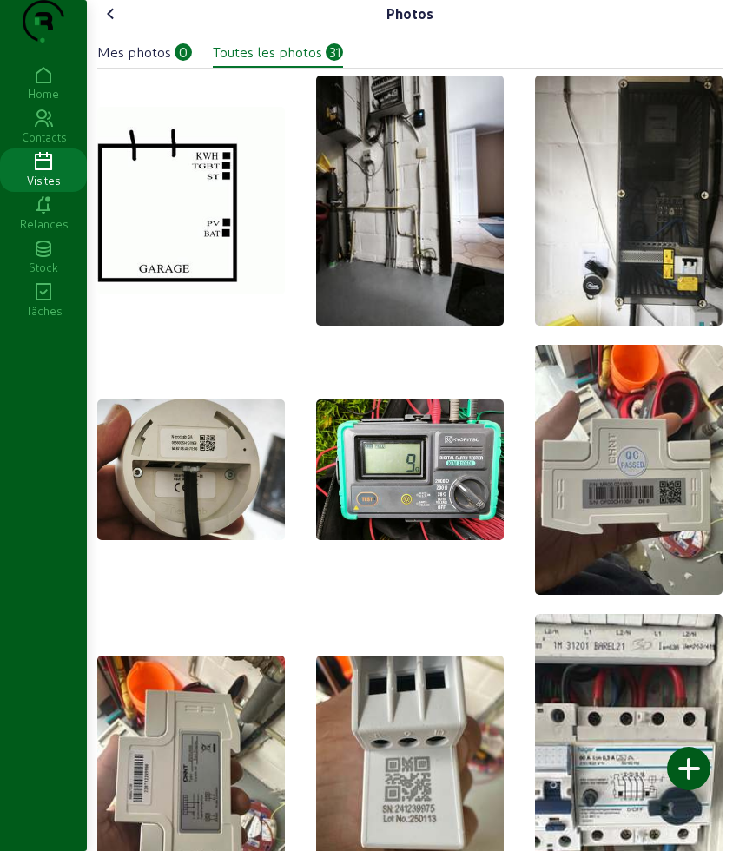
click at [691, 760] on div at bounding box center [688, 768] width 43 height 43
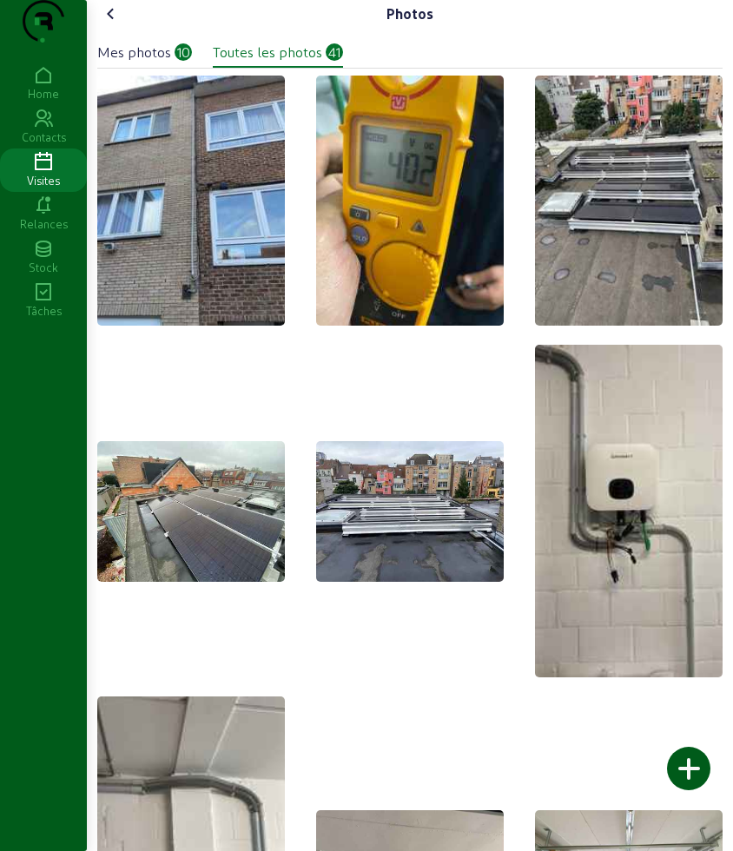
click at [120, 24] on icon at bounding box center [111, 13] width 21 height 21
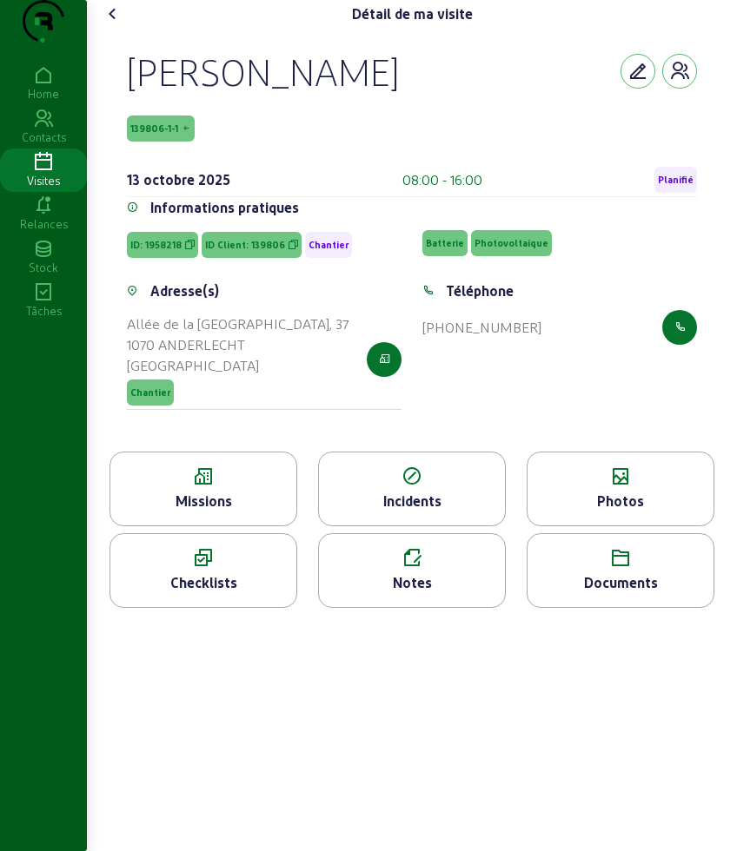
click at [632, 487] on icon at bounding box center [620, 477] width 186 height 21
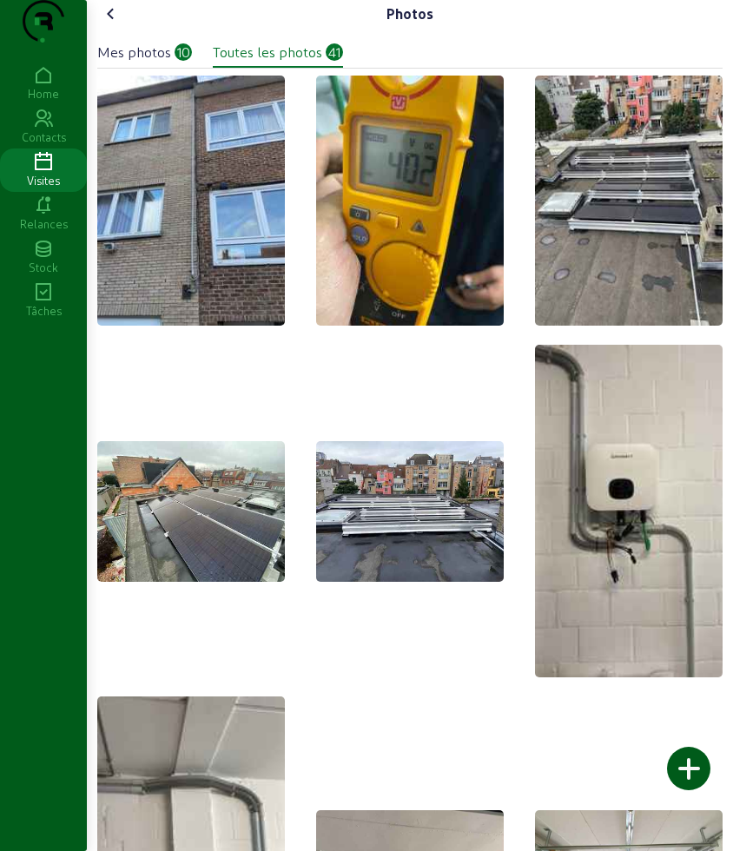
click at [164, 68] on div "Mes photos 10 Toutes les photos 41" at bounding box center [410, 48] width 626 height 40
click at [162, 63] on div "Mes photos" at bounding box center [134, 52] width 74 height 21
click at [112, 24] on icon at bounding box center [111, 13] width 21 height 21
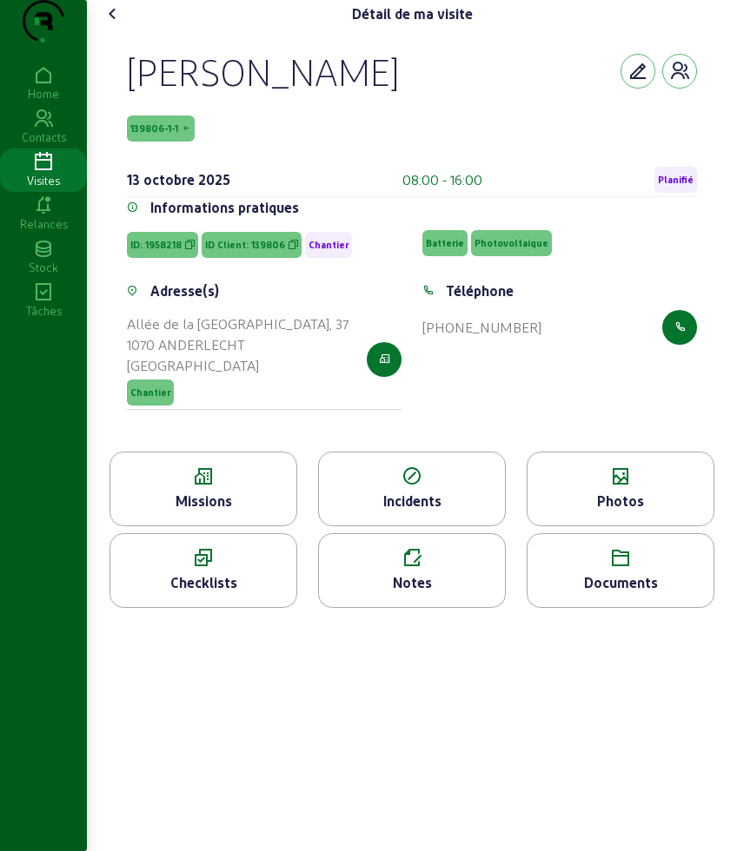
drag, startPoint x: 685, startPoint y: 660, endPoint x: 104, endPoint y: 92, distance: 812.8
click at [104, 92] on div "Détail de ma visite [PERSON_NAME] 139806-1-1 [DATE] 08:00 - 16:00 Planifié Info…" at bounding box center [412, 425] width 650 height 851
click at [124, 94] on div "[PERSON_NAME] 139806-1-1 [DATE] 08:00 - 16:00 Planifié Informations pratiques I…" at bounding box center [412, 240] width 612 height 424
drag, startPoint x: 680, startPoint y: 670, endPoint x: 103, endPoint y: 81, distance: 825.1
click at [103, 81] on div "Détail de ma visite [PERSON_NAME] 139806-1-1 [DATE] 08:00 - 16:00 Planifié Info…" at bounding box center [412, 425] width 650 height 851
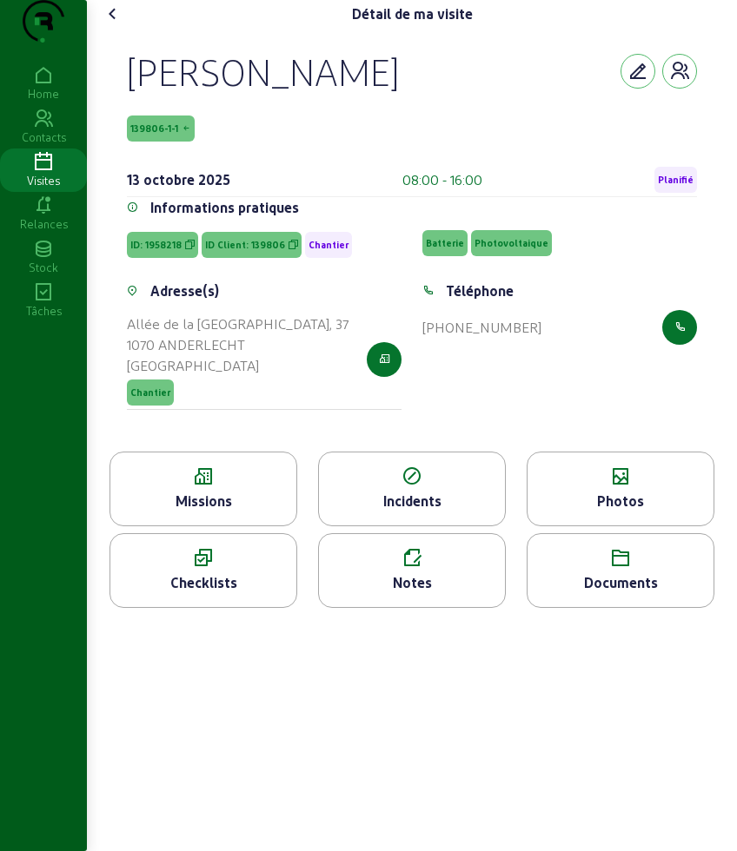
click at [119, 96] on div "[PERSON_NAME] 139806-1-1 [DATE] 08:00 - 16:00 Planifié Informations pratiques I…" at bounding box center [412, 240] width 612 height 424
click at [120, 24] on icon at bounding box center [113, 13] width 21 height 21
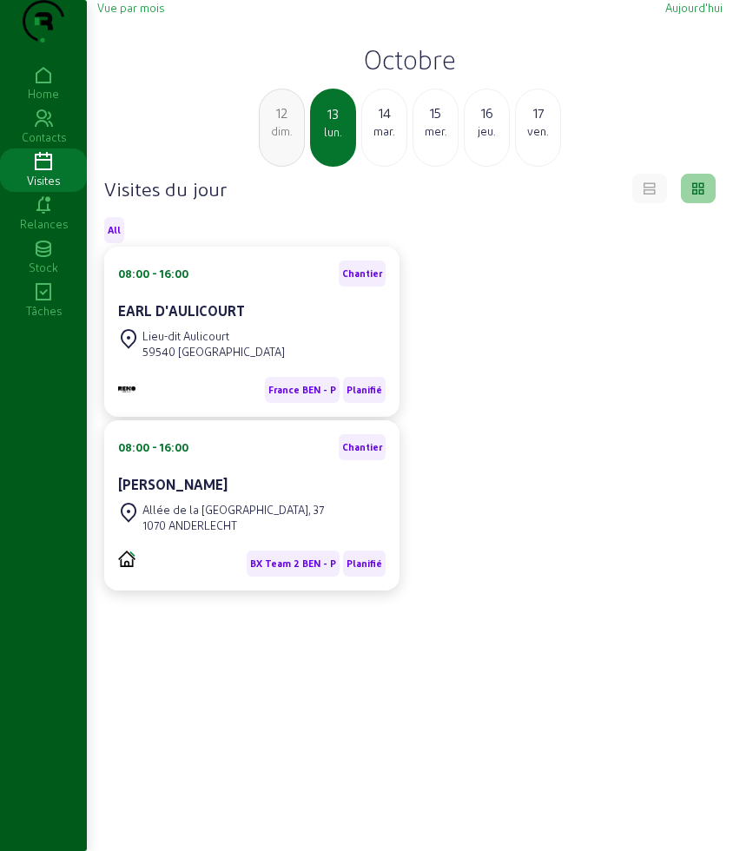
click at [367, 123] on div "14" at bounding box center [384, 113] width 44 height 21
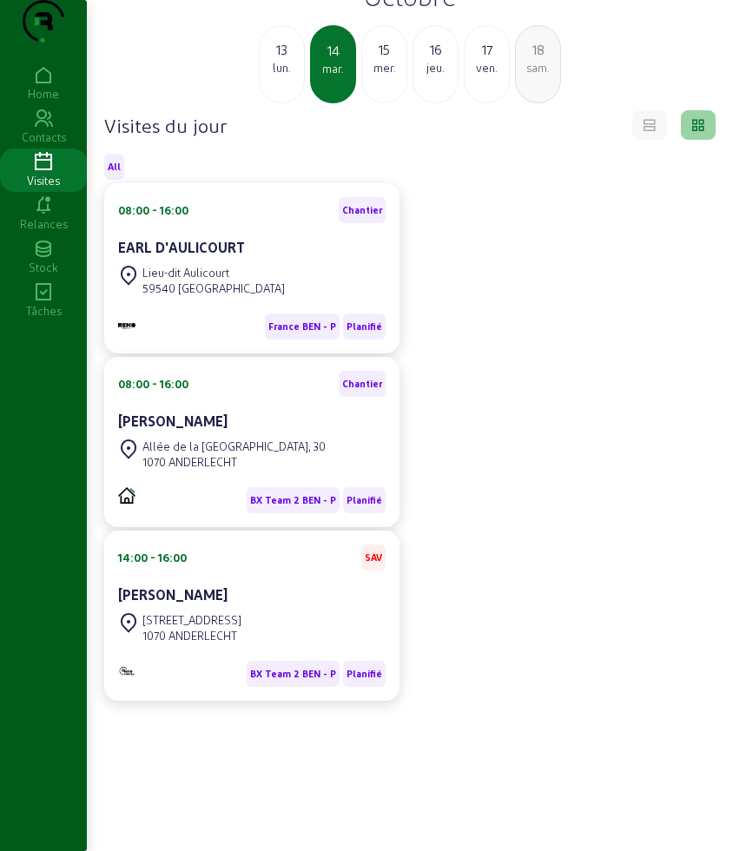
scroll to position [122, 0]
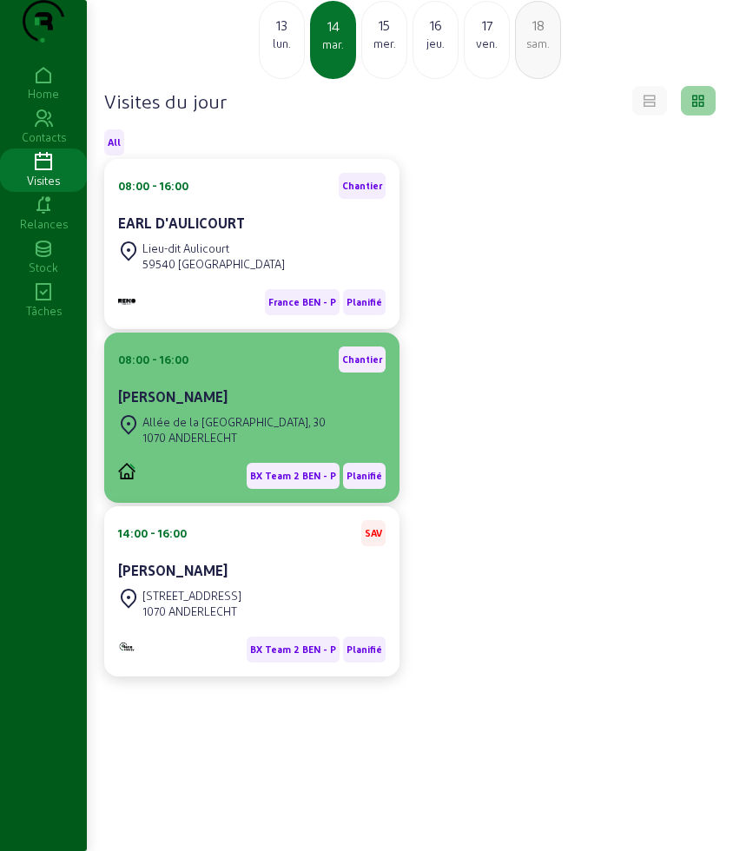
click at [197, 420] on div "Allée de la [GEOGRAPHIC_DATA], 30" at bounding box center [233, 422] width 183 height 16
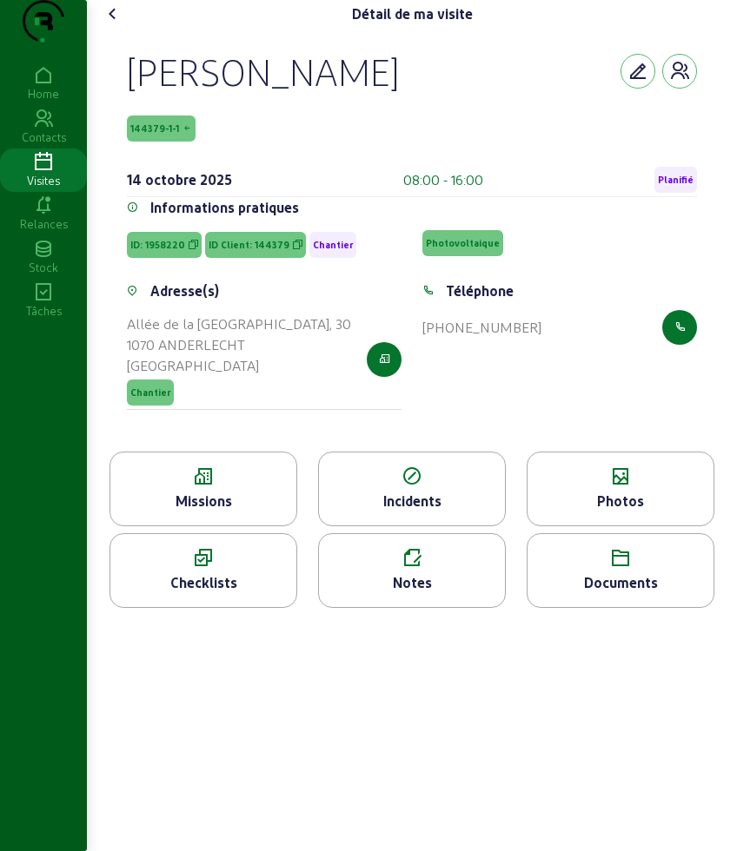
click at [201, 526] on div "Missions" at bounding box center [203, 489] width 188 height 75
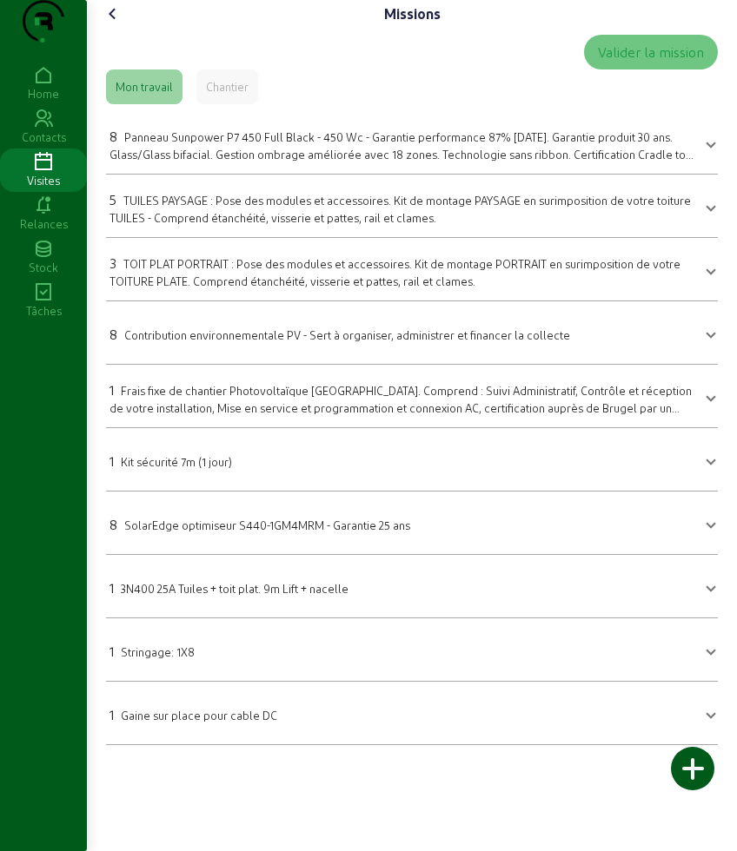
click at [112, 24] on icon at bounding box center [113, 13] width 21 height 21
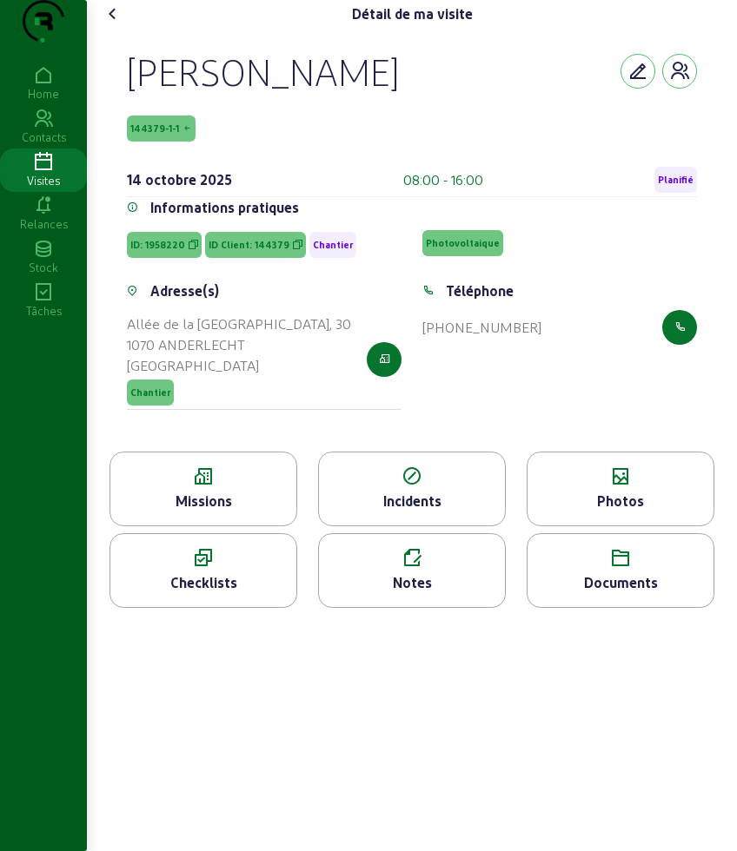
click at [106, 24] on icon at bounding box center [113, 13] width 21 height 21
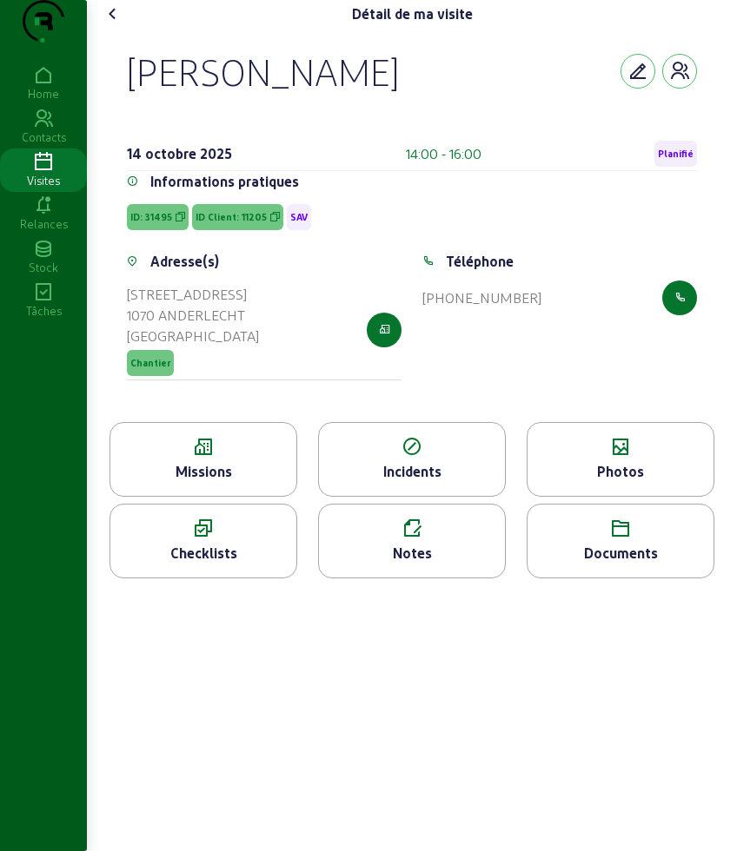
click at [223, 497] on div "Missions" at bounding box center [203, 459] width 188 height 75
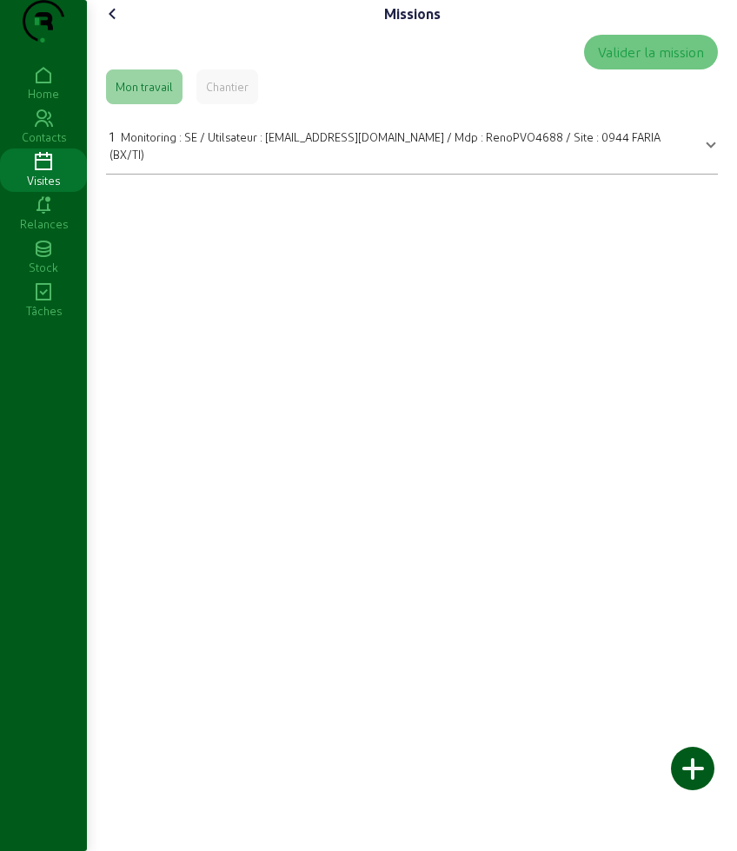
click at [102, 28] on cam-font-icon at bounding box center [113, 14] width 28 height 28
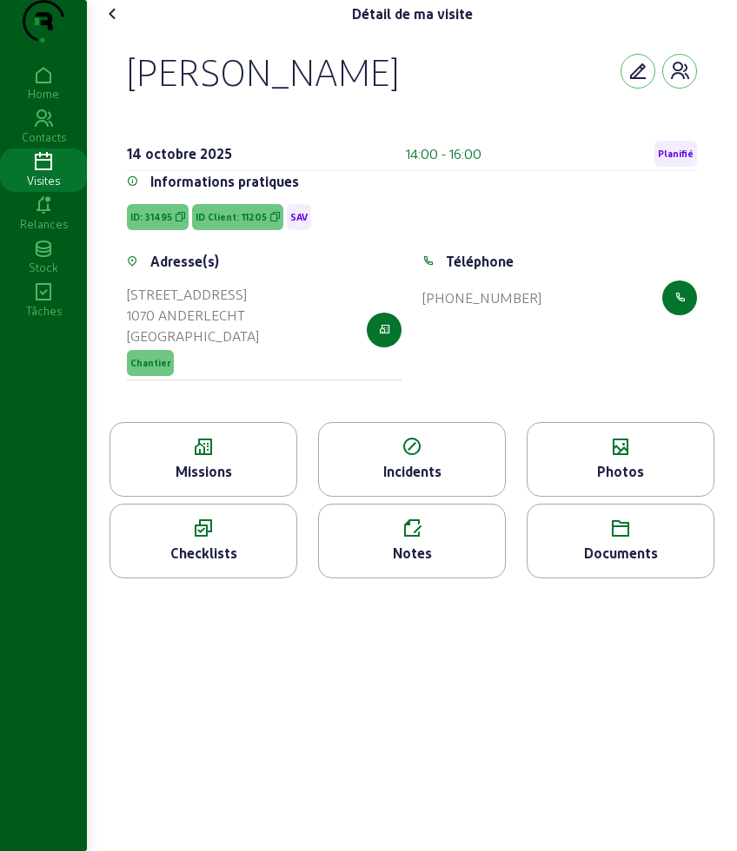
click at [197, 458] on icon at bounding box center [203, 447] width 186 height 21
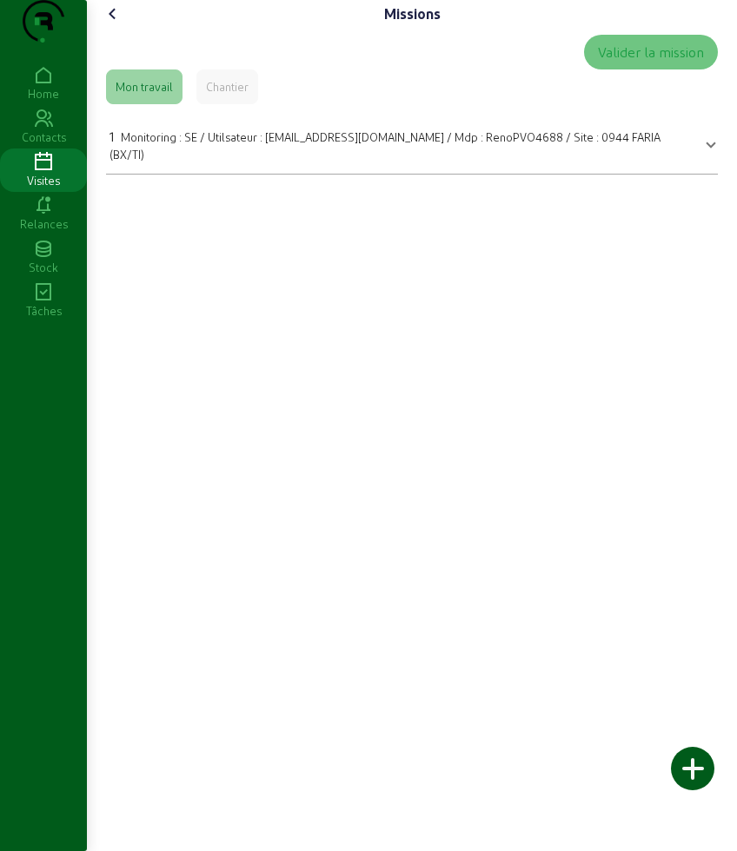
drag, startPoint x: 109, startPoint y: 186, endPoint x: 653, endPoint y: 180, distance: 543.9
click at [653, 167] on mat-expansion-panel-header "1 Monitoring : SE / Utilsateur : [EMAIL_ADDRESS][DOMAIN_NAME] / Mdp : RenoPVO46…" at bounding box center [412, 142] width 612 height 49
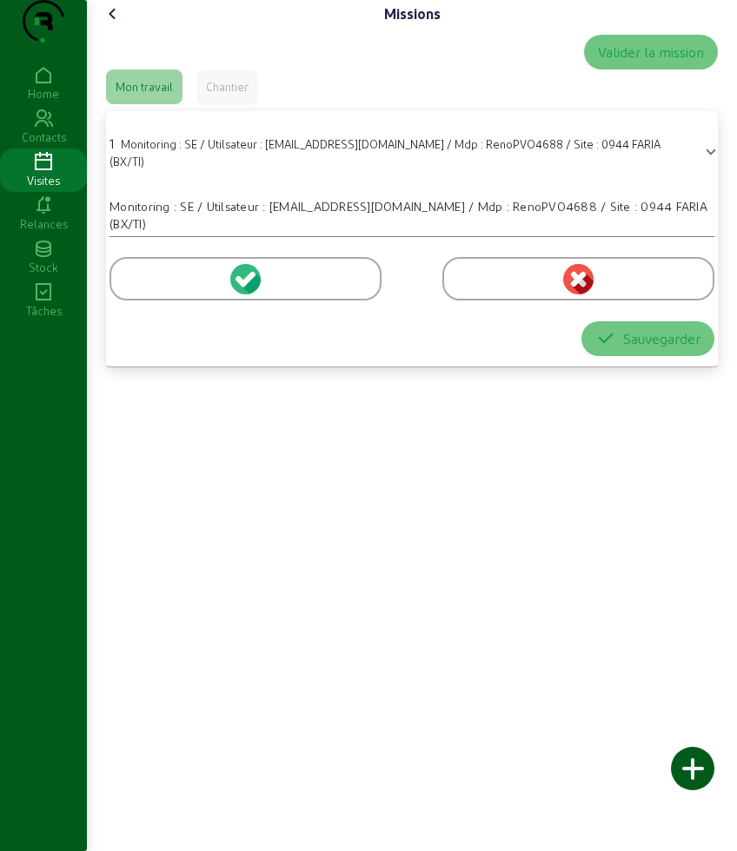
copy div "1 Monitoring : SE / Utilsateur : [EMAIL_ADDRESS][DOMAIN_NAME] / Mdp : RenoPVO46…"
click at [126, 28] on cam-font-icon at bounding box center [113, 14] width 28 height 28
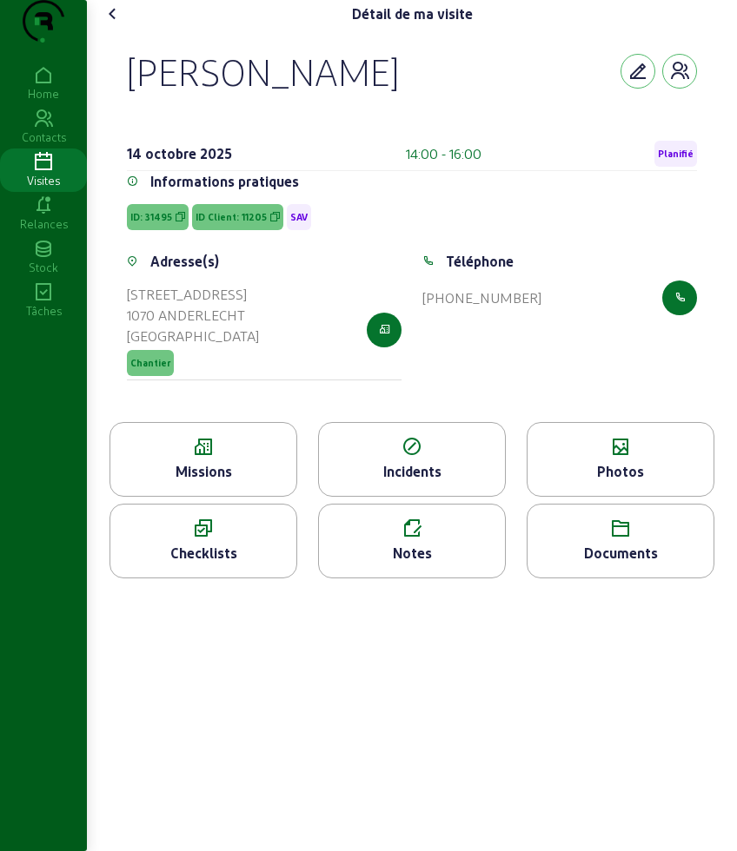
click at [126, 28] on cam-font-icon at bounding box center [113, 14] width 28 height 28
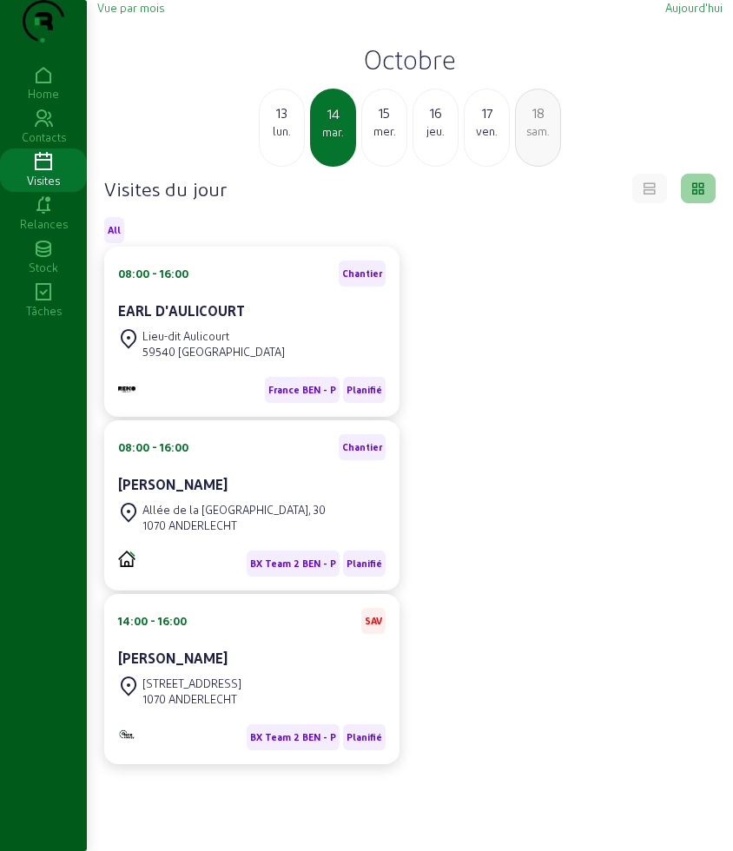
drag, startPoint x: 400, startPoint y: 169, endPoint x: 385, endPoint y: 168, distance: 14.9
click at [385, 139] on div "mer." at bounding box center [384, 131] width 44 height 16
click at [231, 707] on div "1150 [GEOGRAPHIC_DATA]" at bounding box center [207, 700] width 131 height 16
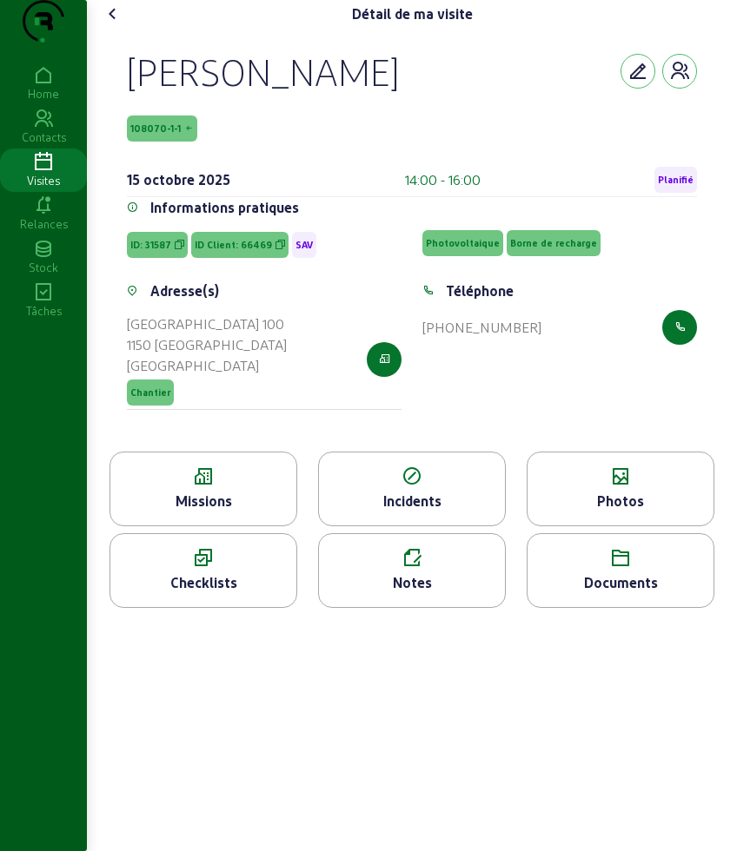
click at [211, 487] on icon at bounding box center [203, 477] width 186 height 21
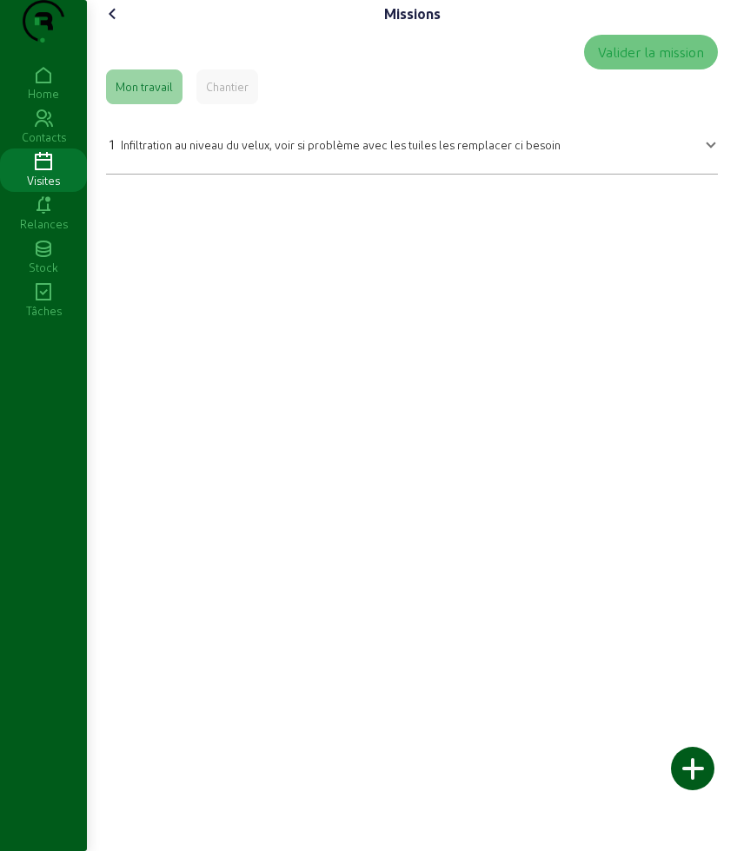
click at [125, 28] on cam-font-icon at bounding box center [113, 14] width 28 height 28
